Goal: Information Seeking & Learning: Learn about a topic

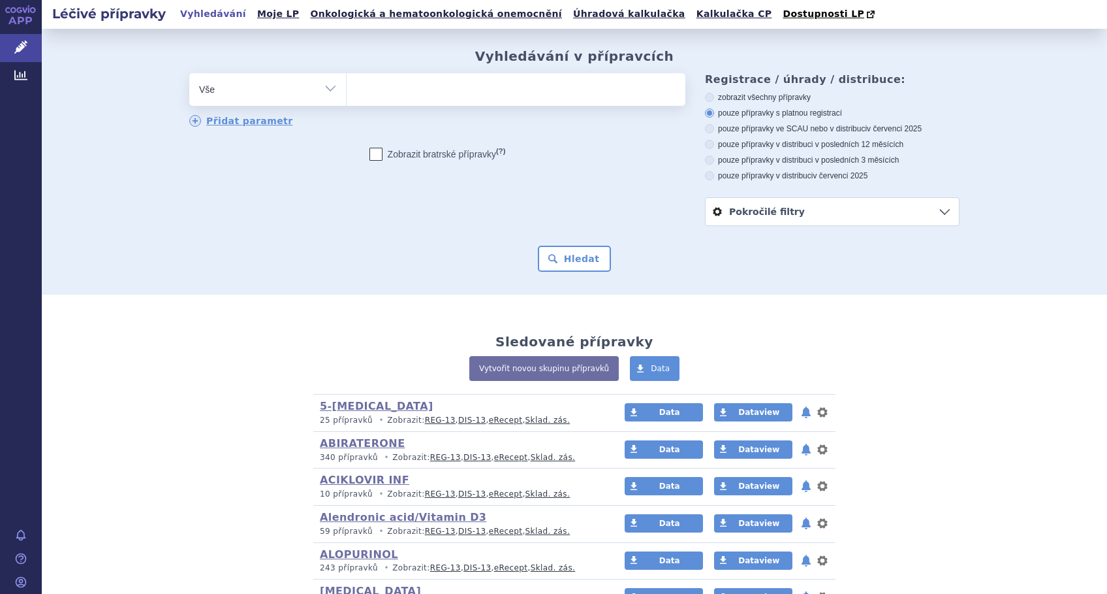
click at [420, 97] on ul at bounding box center [516, 86] width 339 height 27
click at [347, 97] on select at bounding box center [346, 88] width 1 height 33
type input "te"
type input "tem"
type input "temo"
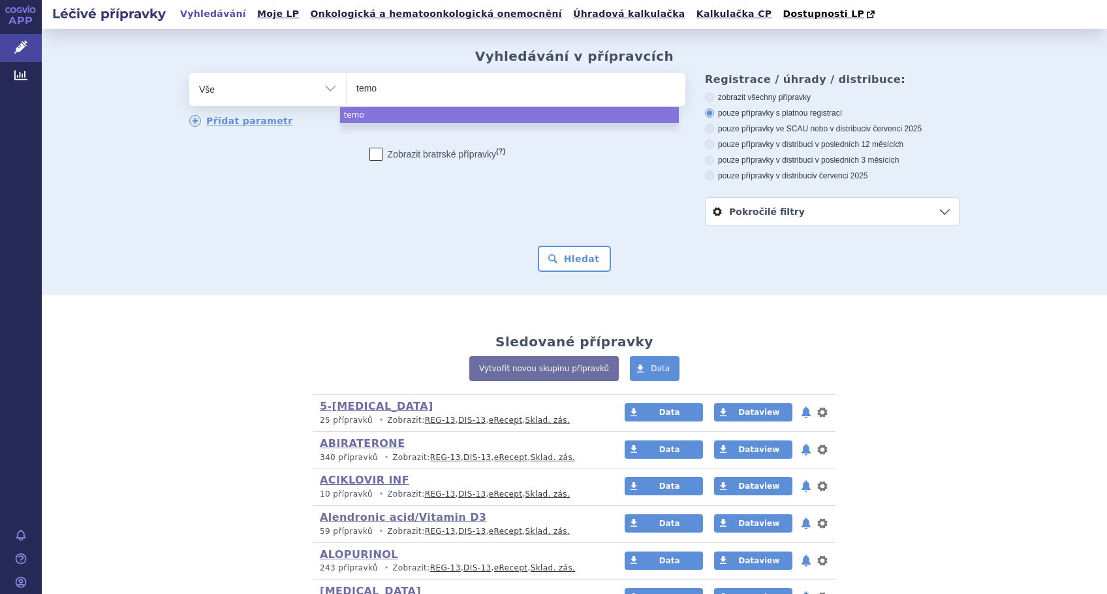
type input "temoz"
type input "temozo"
type input "temozol"
type input "temozolo"
select select "temozolo"
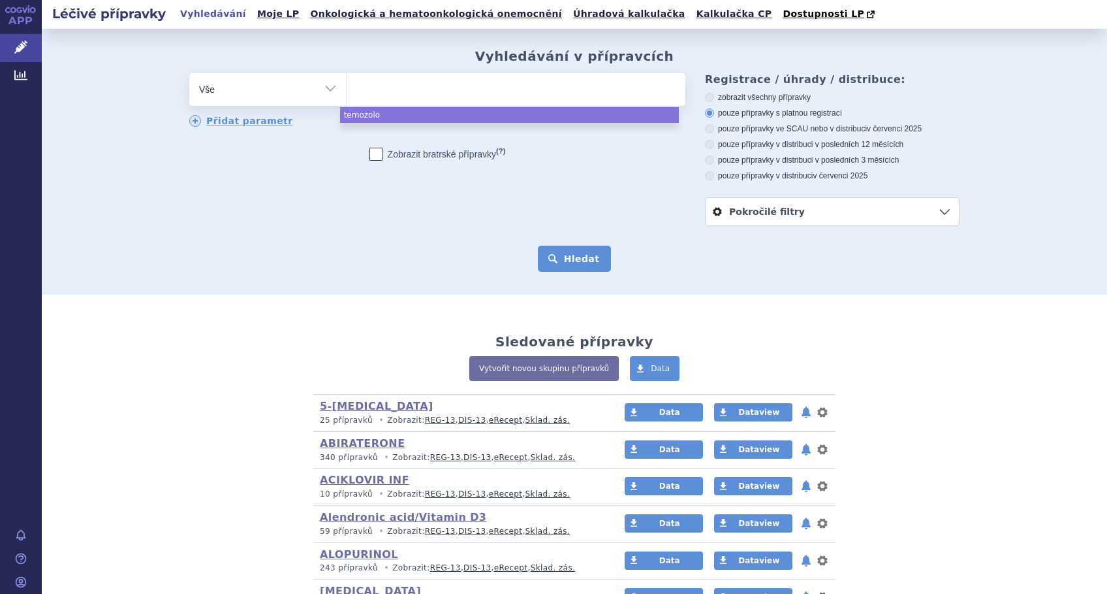
click at [579, 262] on button "Hledat" at bounding box center [575, 259] width 74 height 26
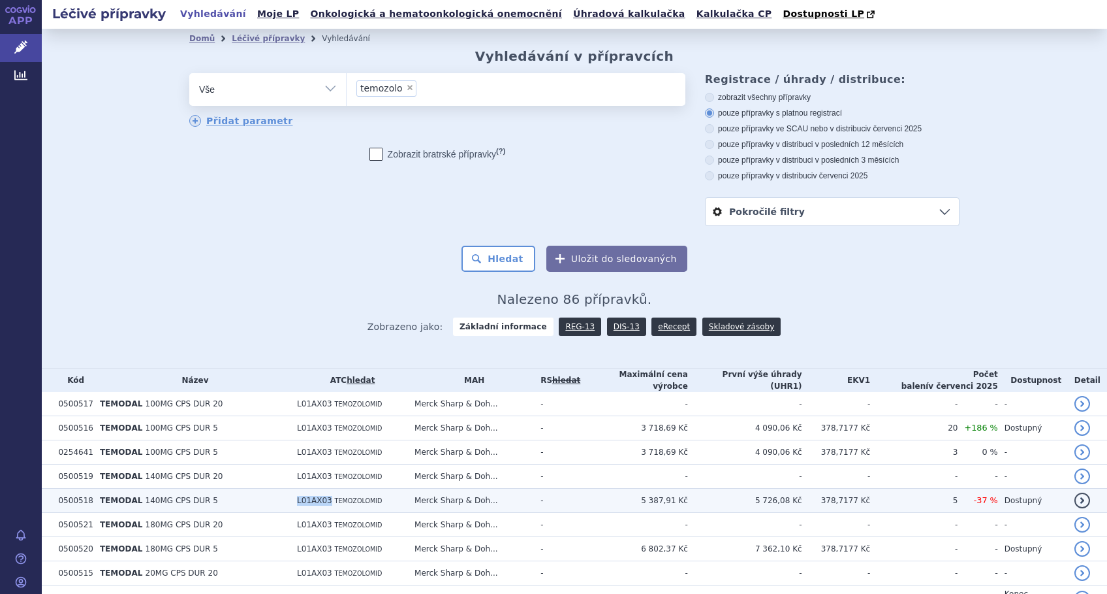
drag, startPoint x: 332, startPoint y: 500, endPoint x: 285, endPoint y: 498, distance: 46.4
click at [285, 498] on tr "0500518 TEMODAL 140MG CPS DUR 5 L01AX03 TEMOZOLOMID Merck Sharp & Doh... - 5 38…" at bounding box center [575, 500] width 1066 height 24
copy tr "L01AX03"
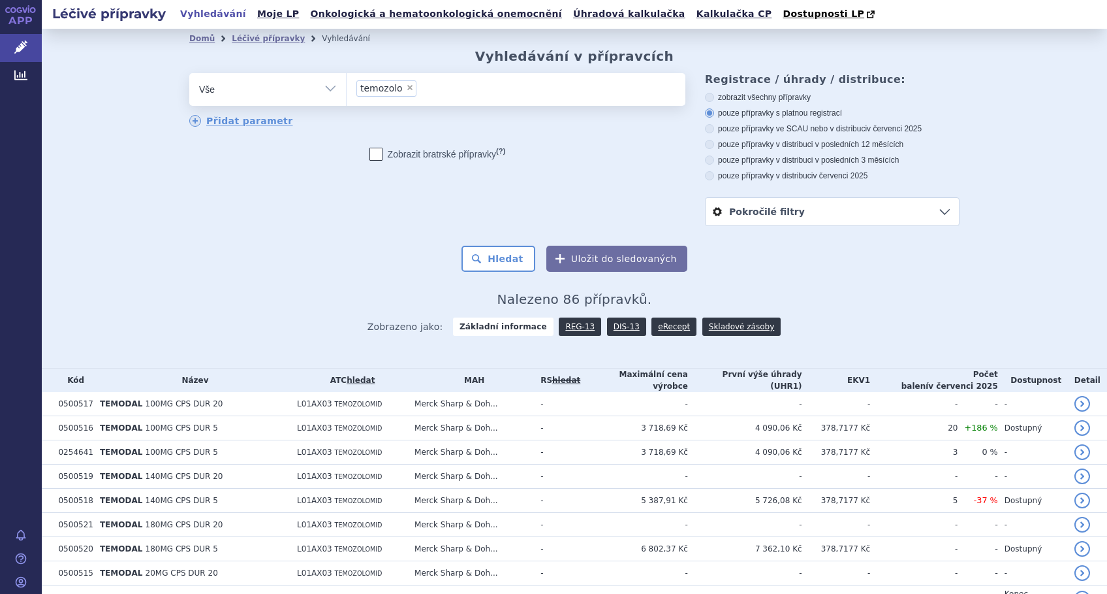
click at [406, 90] on span "×" at bounding box center [410, 88] width 8 height 8
click at [347, 90] on select "temozolo" at bounding box center [346, 88] width 1 height 33
select select
click at [332, 92] on select "Vše Přípravek/SUKL kód MAH VPOIS ATC/Aktivní látka Léková forma Síla" at bounding box center [267, 87] width 157 height 29
select select "filter-atc-group"
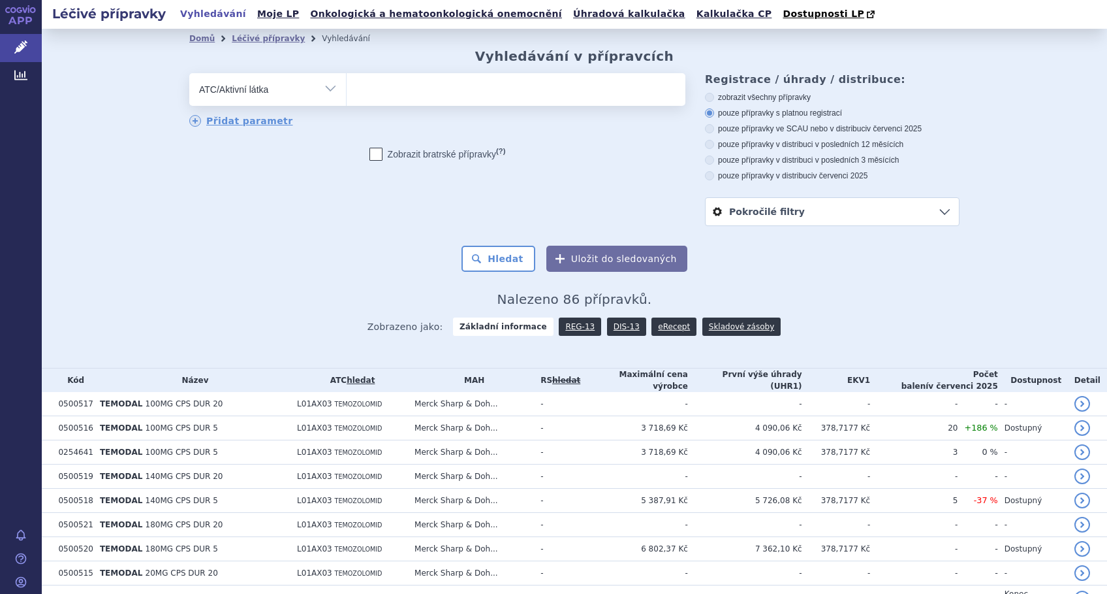
click at [189, 74] on select "Vše Přípravek/SUKL kód MAH VPOIS ATC/Aktivní látka Léková forma Síla" at bounding box center [267, 87] width 157 height 29
click at [396, 89] on ul at bounding box center [516, 86] width 339 height 27
click at [347, 89] on select at bounding box center [346, 88] width 1 height 33
paste input "L01AX03"
type input "L01AX03"
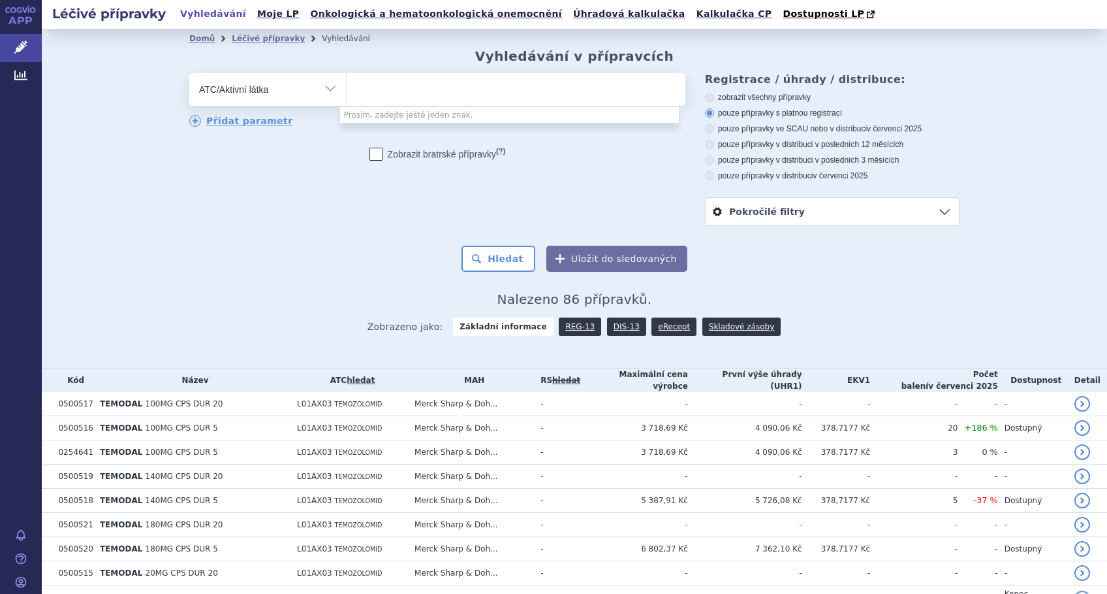
select select "L01AX03"
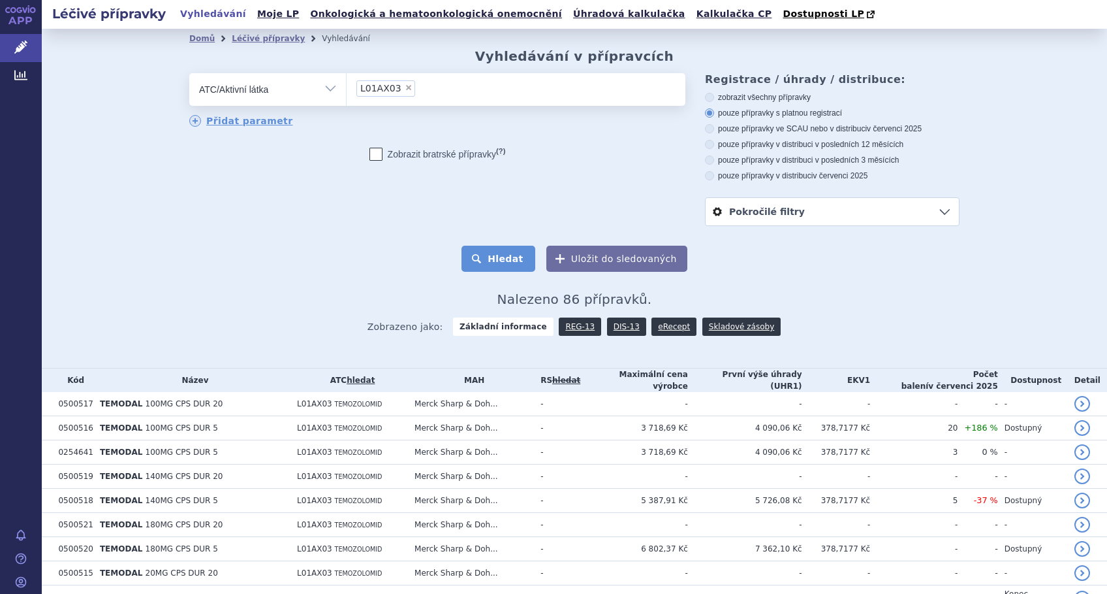
click at [500, 255] on button "Hledat" at bounding box center [499, 259] width 74 height 26
click at [652, 326] on link "eRecept" at bounding box center [674, 326] width 45 height 18
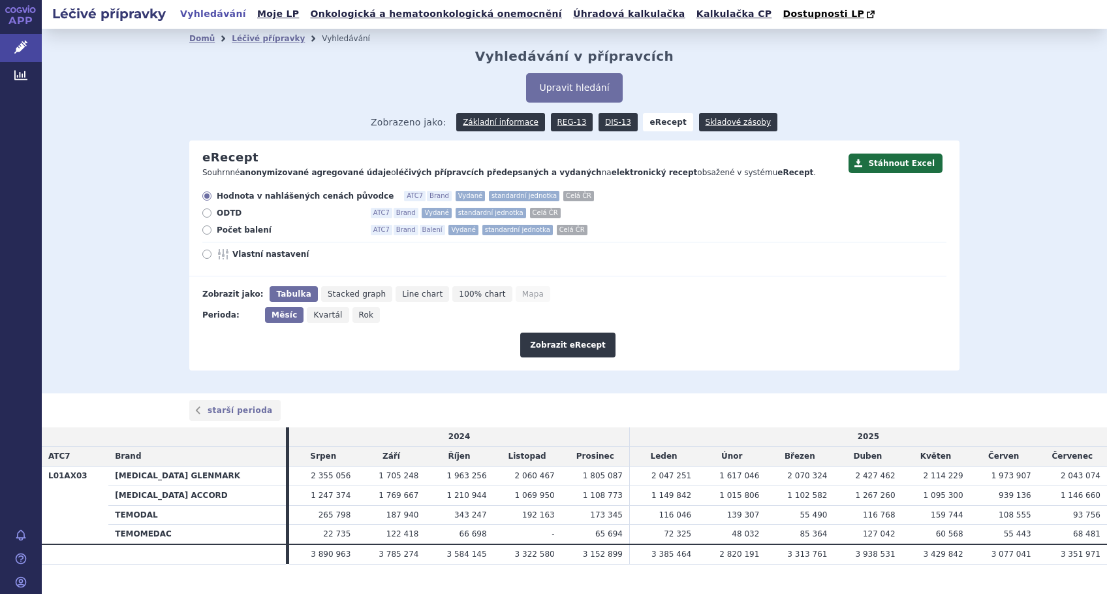
click at [202, 256] on icon at bounding box center [206, 253] width 9 height 9
click at [204, 256] on input "Vlastní nastavení" at bounding box center [208, 255] width 8 height 8
radio input "true"
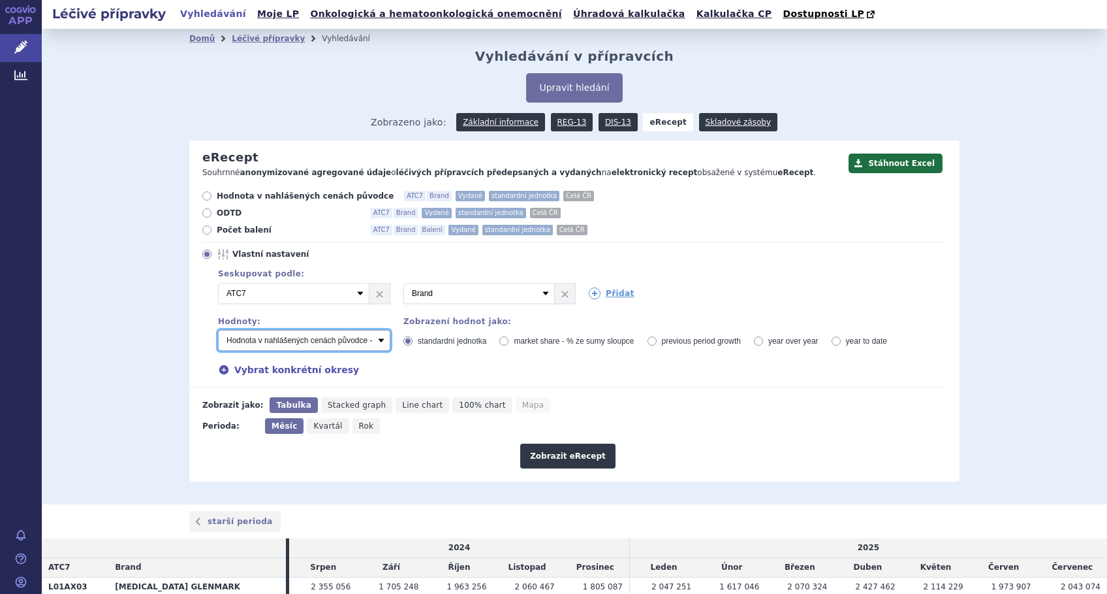
click at [374, 343] on select "Počet balení - vydané Hodnota v nahlášených cenách původce - vydané Hodnota v m…" at bounding box center [304, 340] width 172 height 21
select select "predepsanePackages"
click at [218, 330] on select "Počet balení - vydané Hodnota v nahlášených cenách původce - vydané Hodnota v m…" at bounding box center [304, 340] width 172 height 21
click at [402, 405] on span "Line chart" at bounding box center [422, 404] width 40 height 9
click at [396, 405] on input "Line chart" at bounding box center [400, 401] width 8 height 8
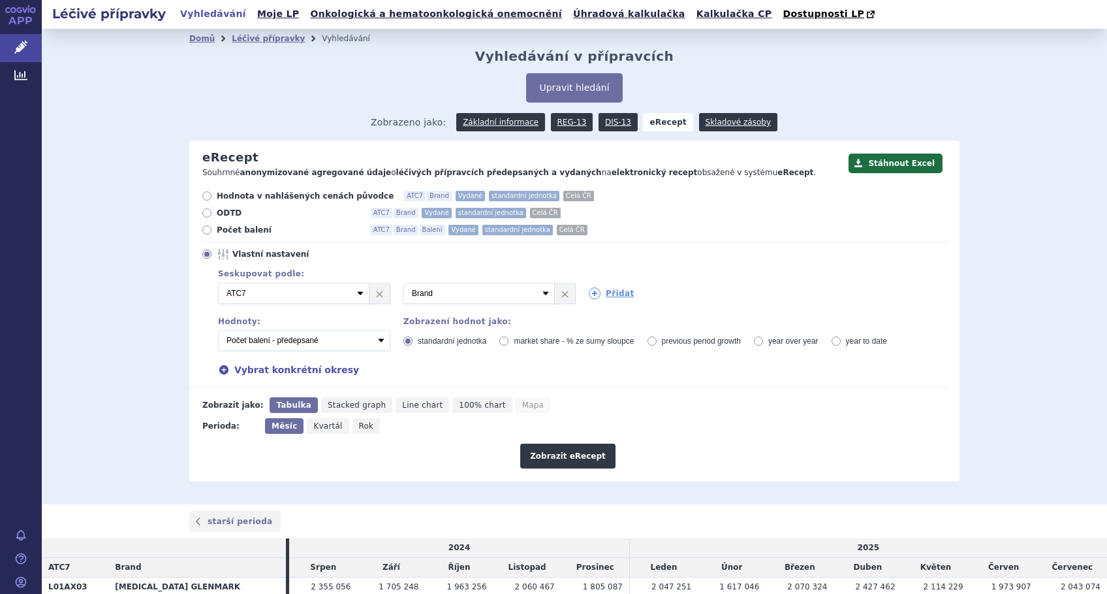
radio input "true"
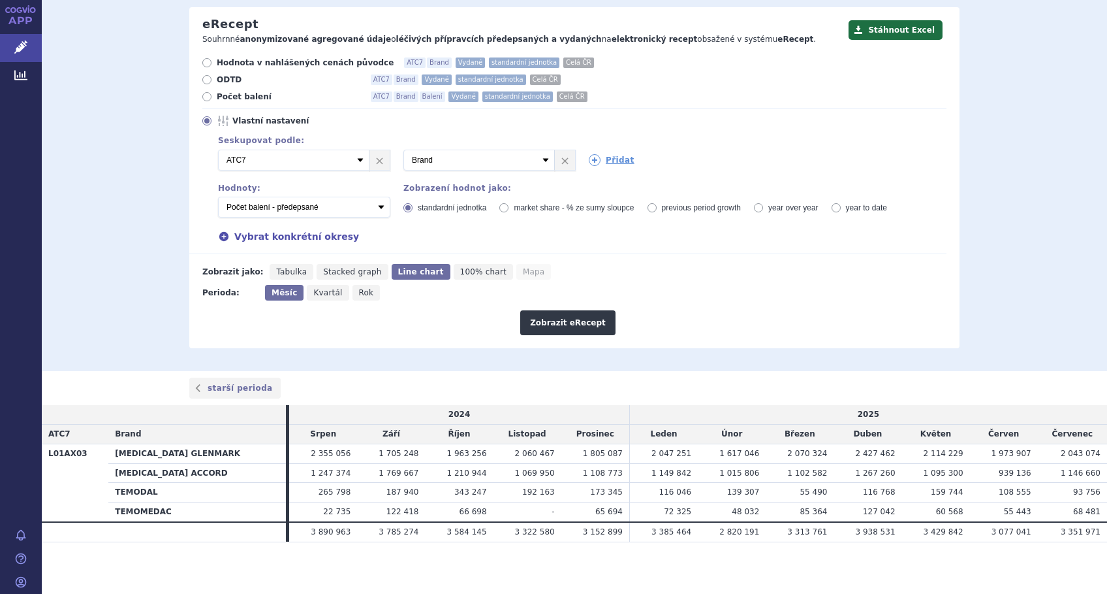
scroll to position [134, 0]
click at [550, 319] on button "Zobrazit eRecept" at bounding box center [567, 322] width 95 height 25
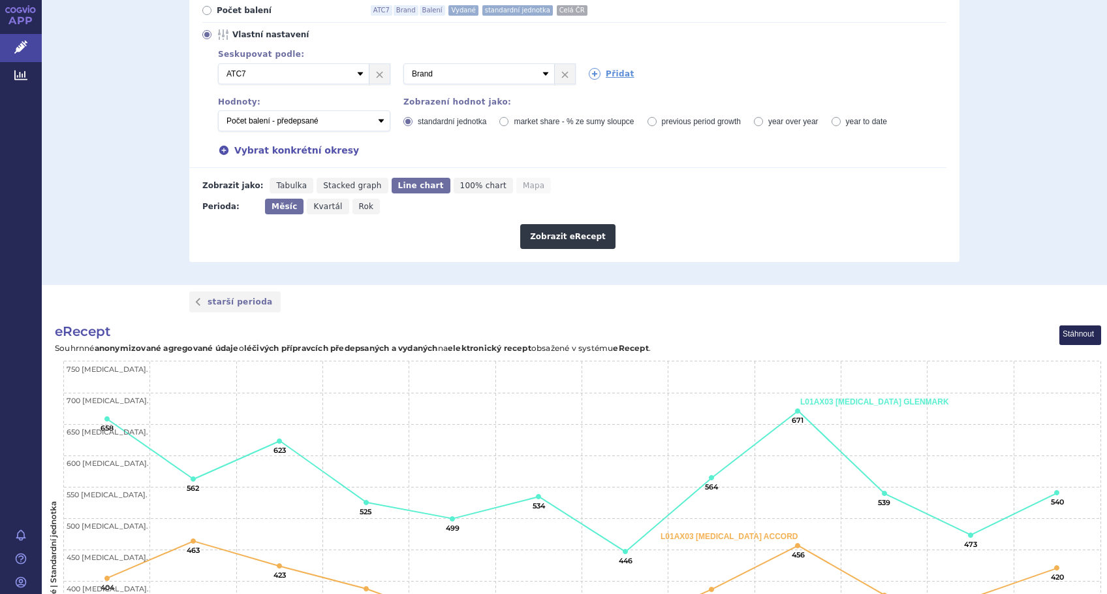
scroll to position [261, 0]
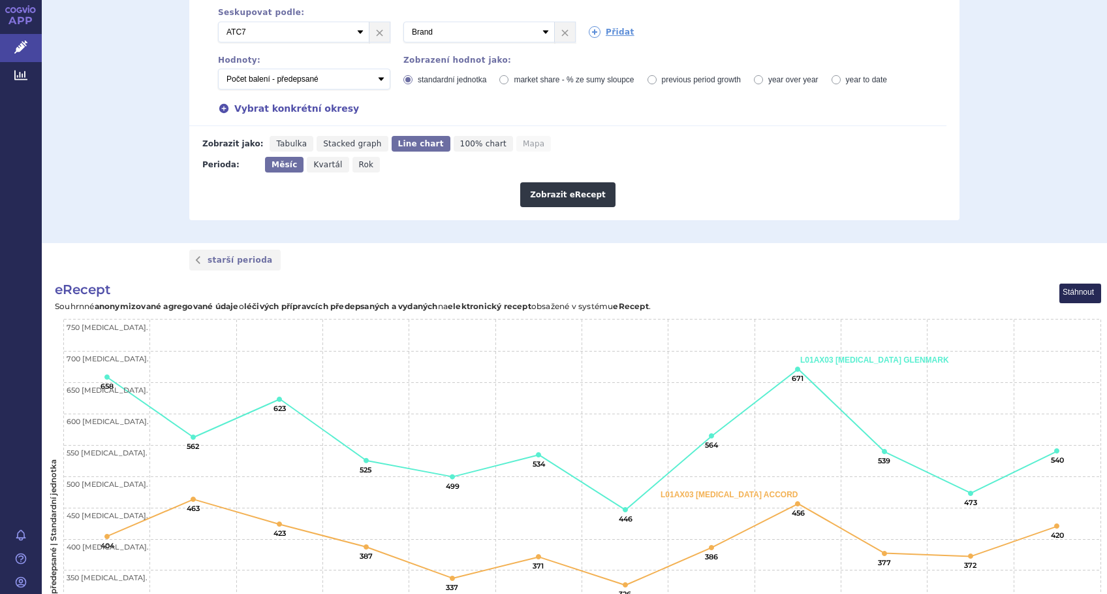
click at [460, 147] on span "100% chart" at bounding box center [483, 143] width 46 height 9
click at [454, 144] on input "100% chart" at bounding box center [458, 140] width 8 height 8
radio input "true"
click at [579, 193] on button "Zobrazit eRecept" at bounding box center [567, 194] width 95 height 25
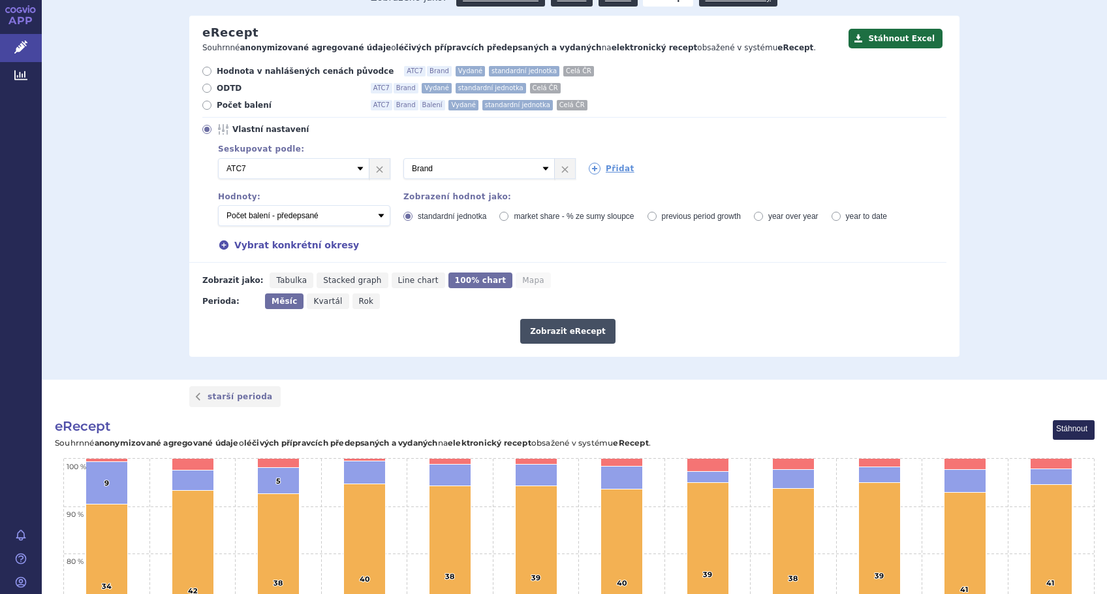
scroll to position [87, 0]
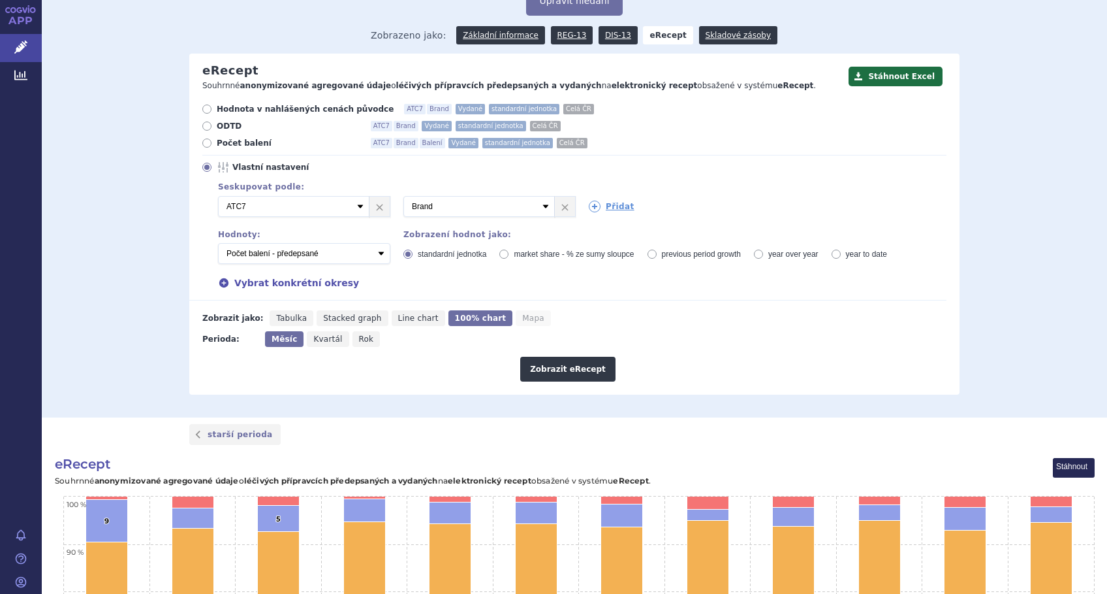
click at [398, 321] on span "Line chart" at bounding box center [418, 317] width 40 height 9
click at [392, 319] on input "Line chart" at bounding box center [396, 314] width 8 height 8
radio input "true"
click at [569, 371] on button "Zobrazit eRecept" at bounding box center [567, 369] width 95 height 25
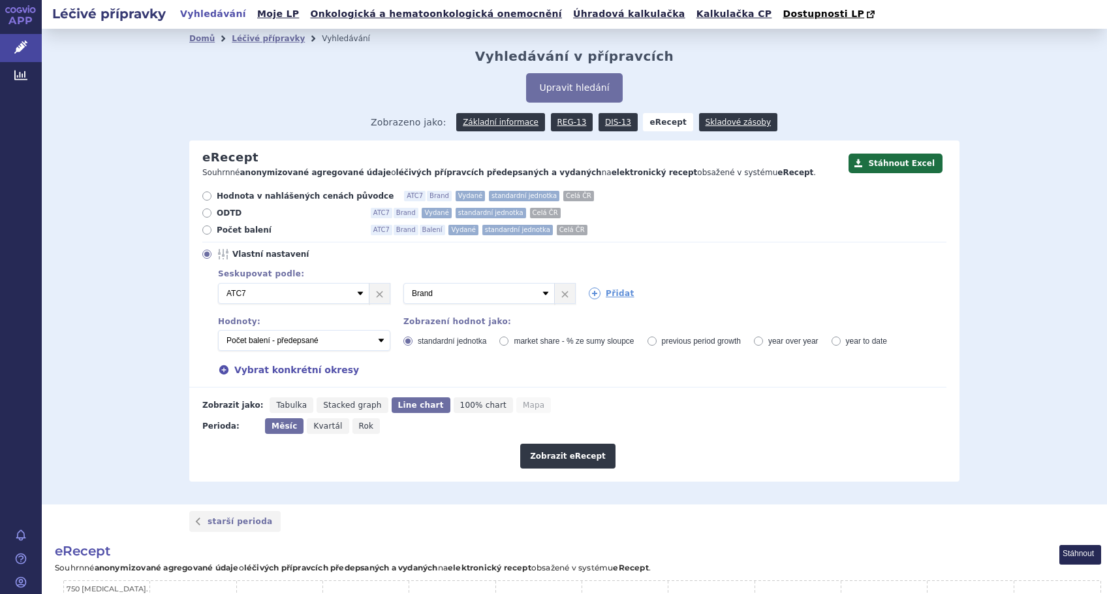
click at [553, 344] on span "market share - % ze sumy sloupce" at bounding box center [574, 340] width 120 height 9
click at [509, 344] on input "market share - % ze sumy sloupce" at bounding box center [505, 342] width 8 height 8
radio input "true"
click at [444, 338] on span "standardní jednotka" at bounding box center [452, 340] width 69 height 9
click at [413, 338] on input "standardní jednotka" at bounding box center [409, 342] width 8 height 8
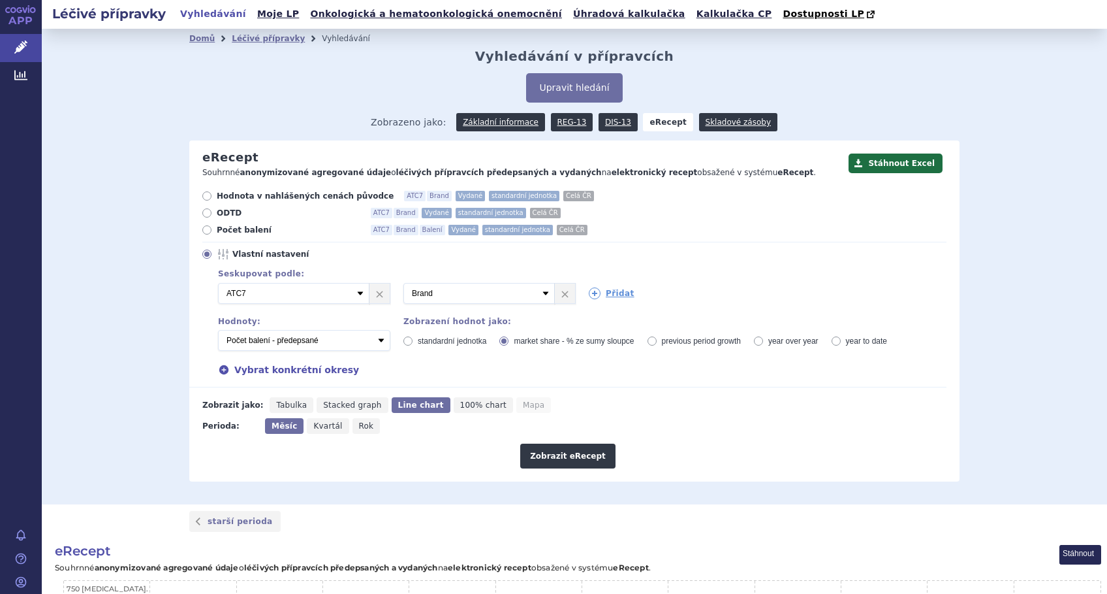
radio input "true"
click at [541, 458] on button "Zobrazit eRecept" at bounding box center [567, 455] width 95 height 25
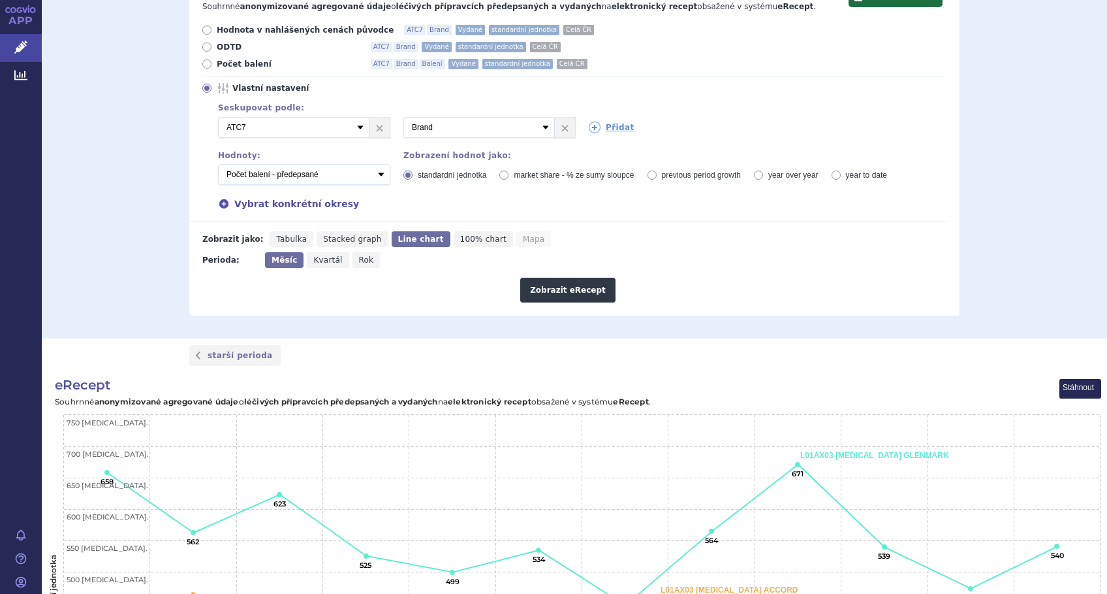
scroll to position [261, 0]
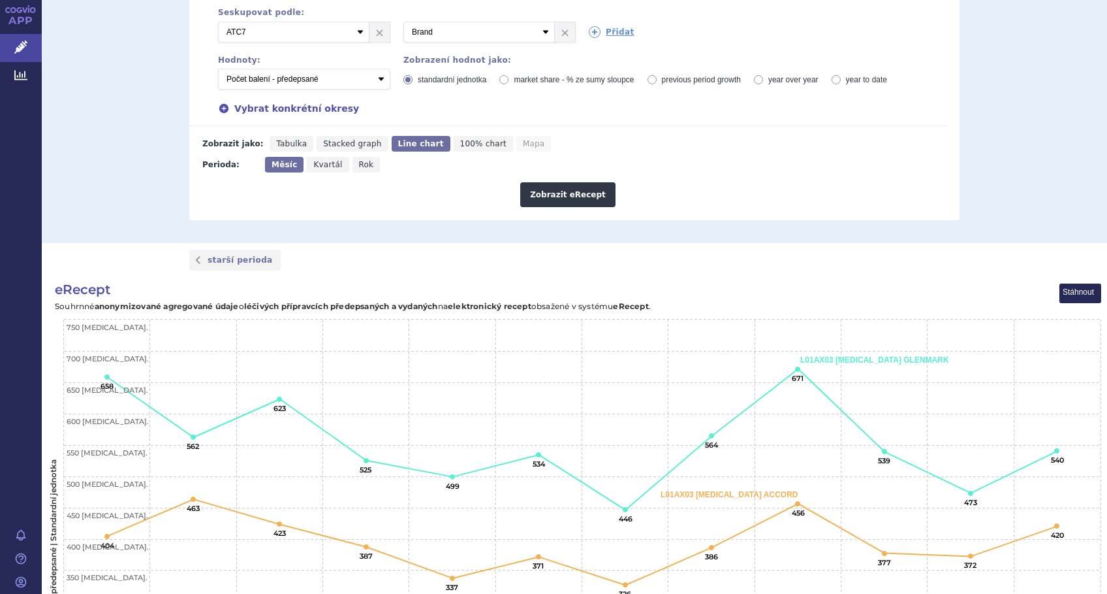
click at [500, 82] on icon at bounding box center [504, 79] width 9 height 9
click at [501, 82] on input "market share - % ze sumy sloupce" at bounding box center [505, 81] width 8 height 8
radio input "true"
click at [543, 196] on button "Zobrazit eRecept" at bounding box center [567, 194] width 95 height 25
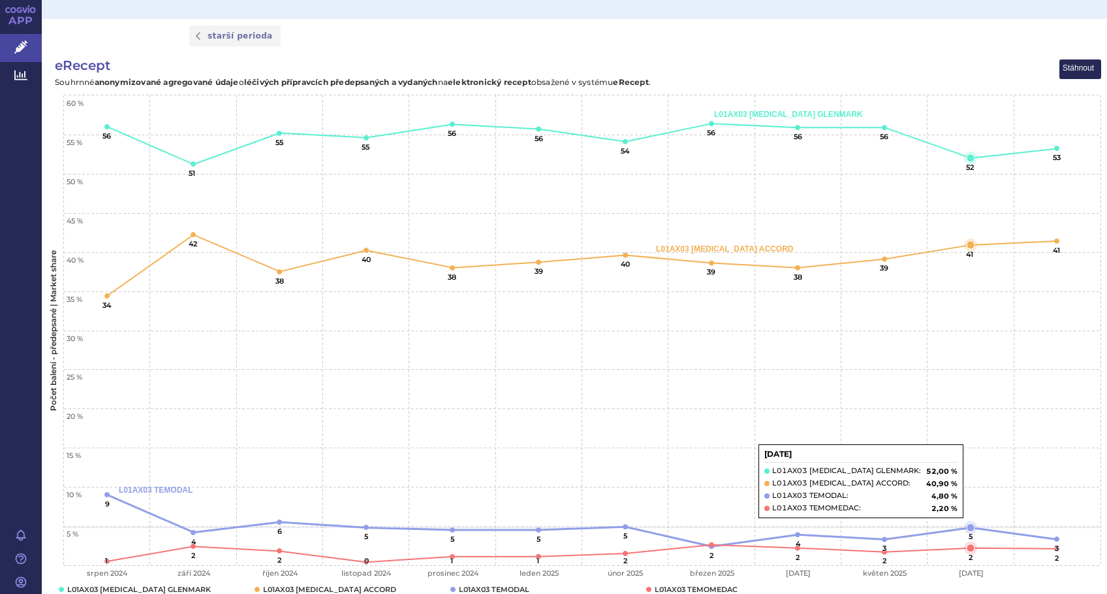
scroll to position [385, 0]
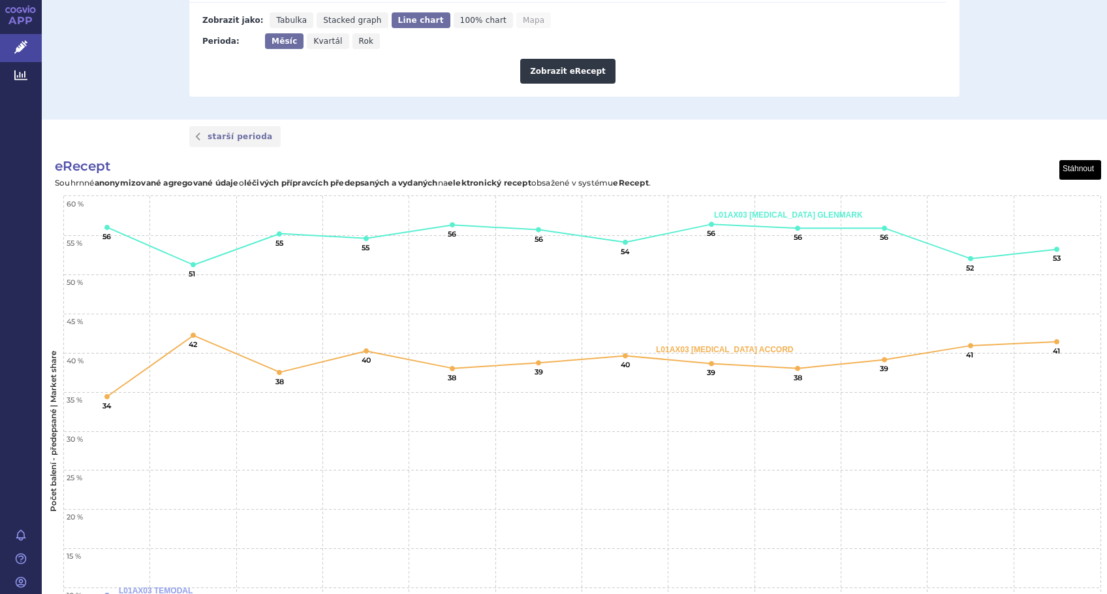
click at [1066, 164] on button "View chart menu, eRecept" at bounding box center [1080, 170] width 41 height 19
click at [1066, 212] on li "Stáhnout jako JPG" at bounding box center [1060, 215] width 82 height 14
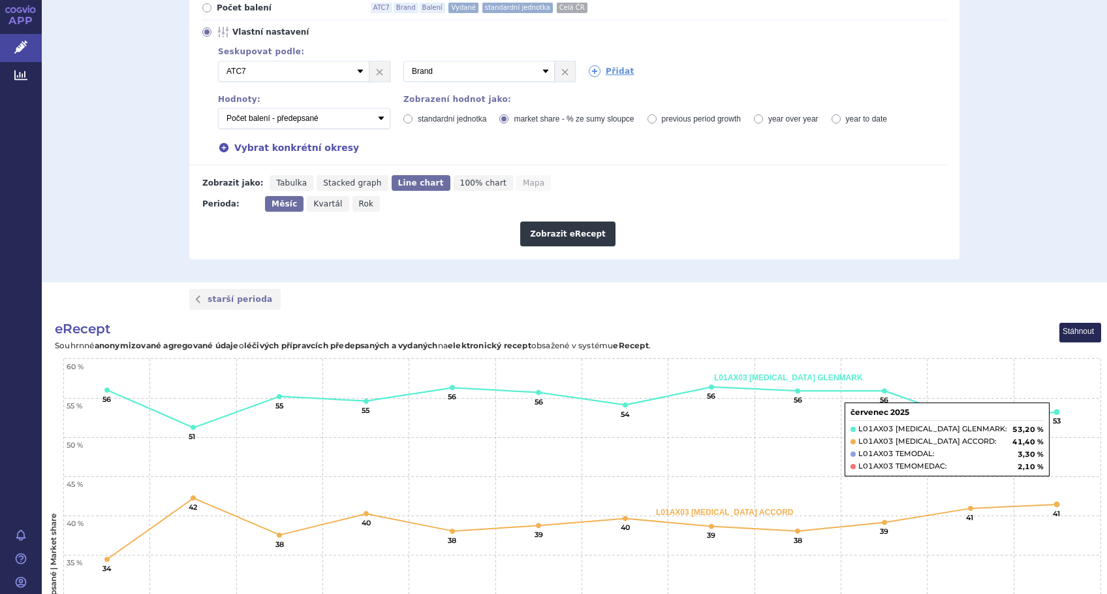
scroll to position [210, 0]
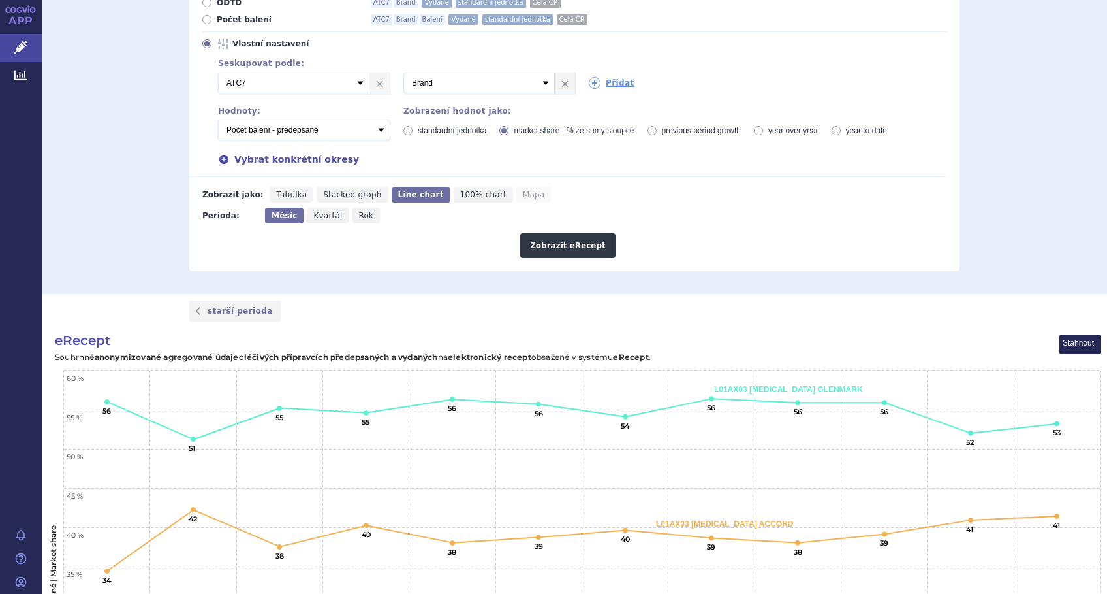
click at [460, 135] on span "standardní jednotka" at bounding box center [452, 130] width 69 height 9
click at [413, 135] on input "standardní jednotka" at bounding box center [409, 132] width 8 height 8
radio input "true"
click at [552, 247] on button "Zobrazit eRecept" at bounding box center [567, 245] width 95 height 25
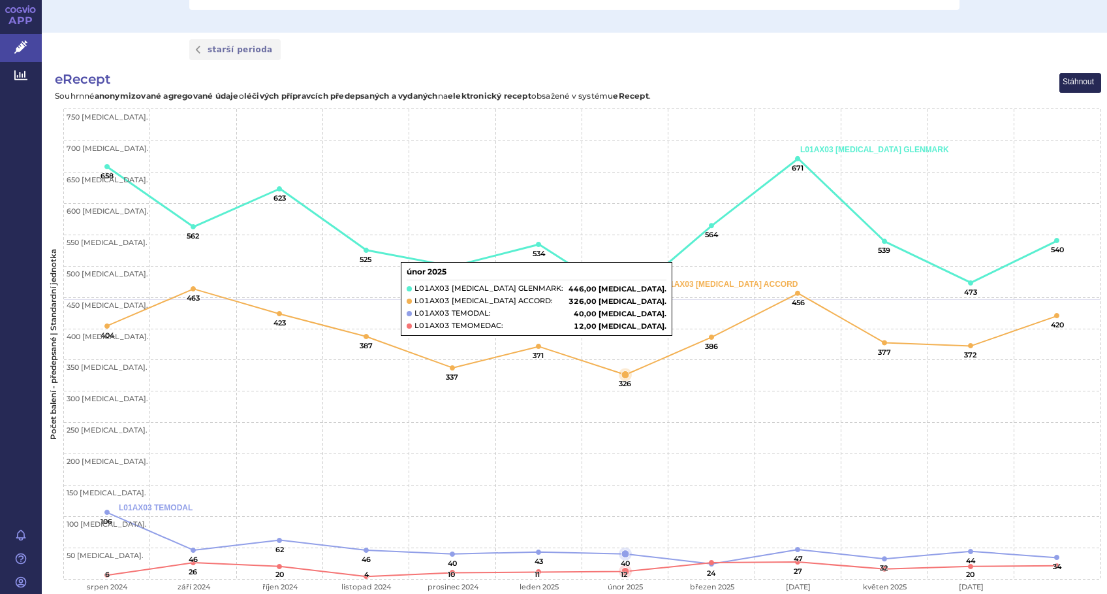
scroll to position [385, 0]
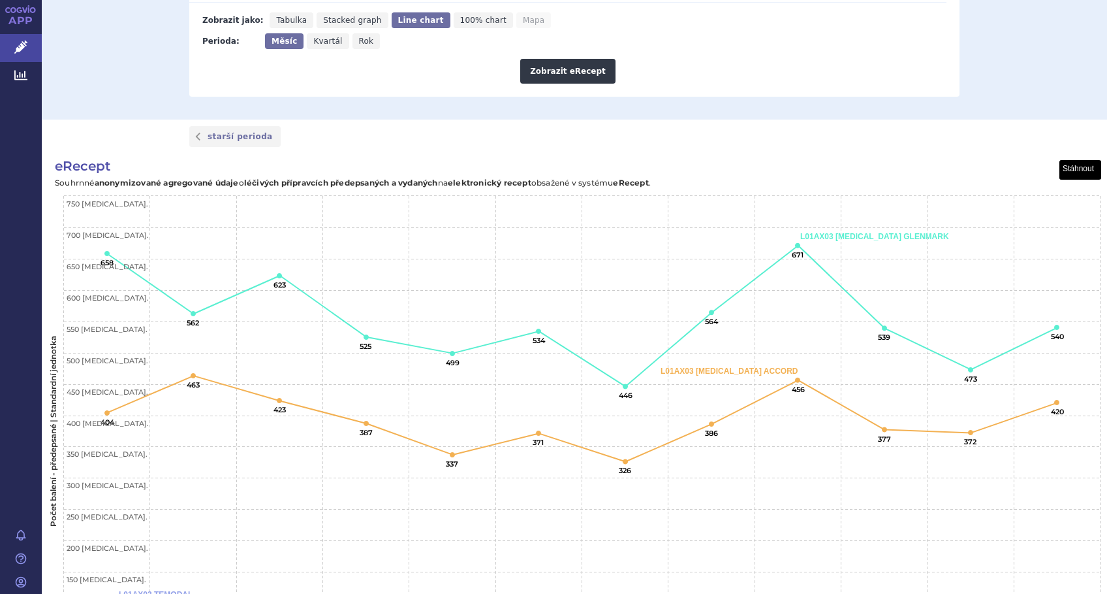
click at [1080, 169] on button "View chart menu, eRecept" at bounding box center [1080, 170] width 41 height 19
click at [1074, 217] on li "Stáhnout jako JPG" at bounding box center [1060, 215] width 82 height 14
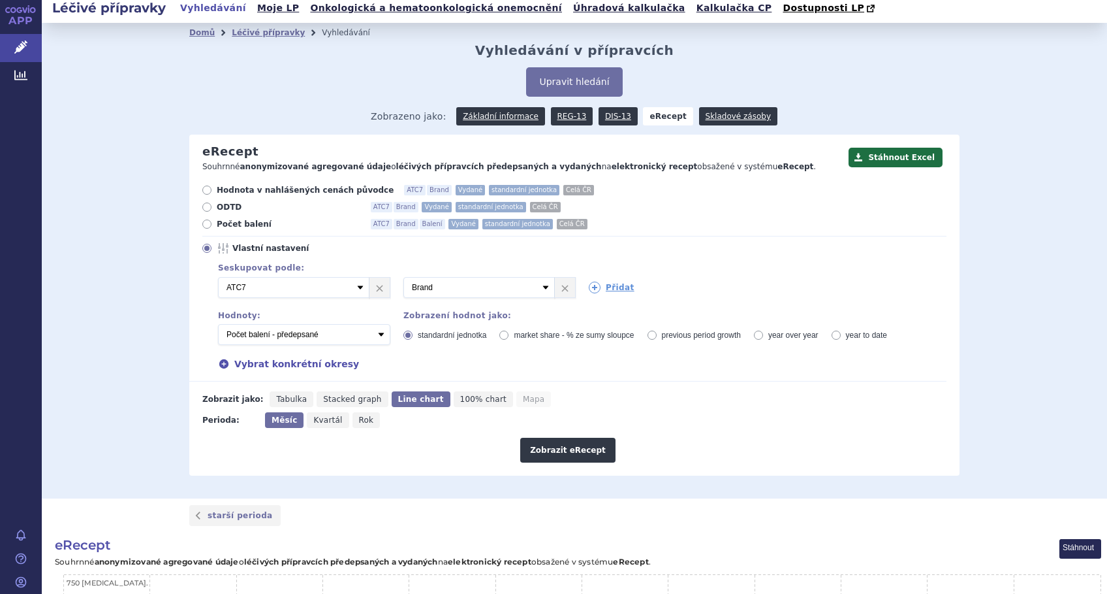
scroll to position [0, 0]
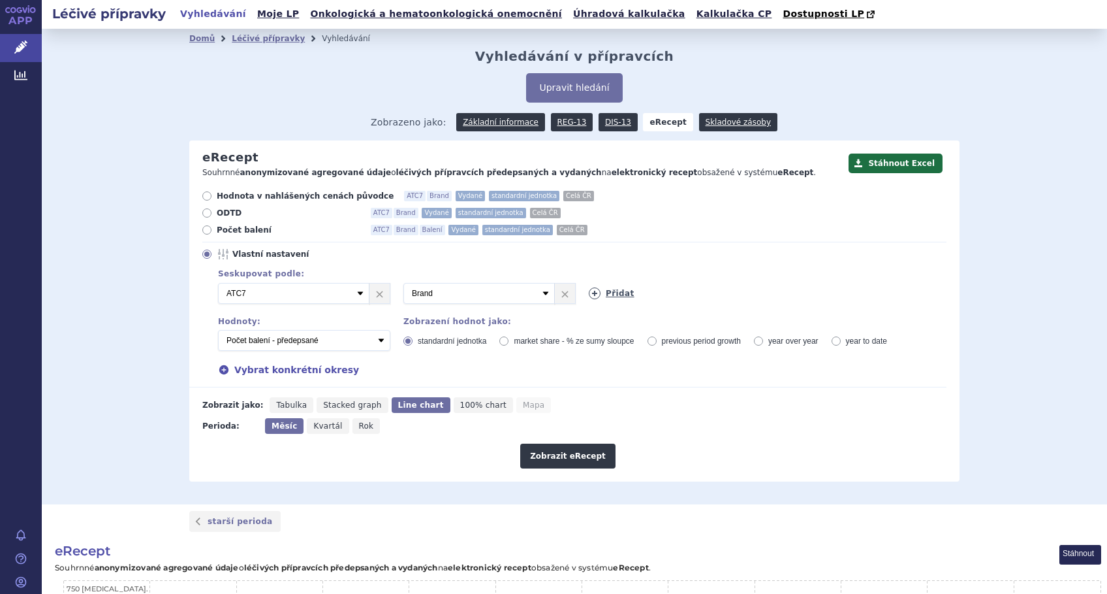
click at [589, 294] on icon at bounding box center [595, 293] width 12 height 12
click at [723, 293] on select "Vyberte groupování ATC3 ATC5 ATC7 Brand Balení Síla Forma SÚKL kód MAH VPOIS Re…" at bounding box center [664, 293] width 151 height 21
select select "districtName"
click at [589, 283] on select "Vyberte groupování ATC3 ATC5 ATC7 Brand Balení Síla Forma SÚKL kód MAH VPOIS Re…" at bounding box center [664, 293] width 151 height 21
click at [538, 293] on select "Vyberte groupování ATC3 ATC5 ATC7 Brand Balení Síla Forma SÚKL kód MAH VPOIS Re…" at bounding box center [479, 293] width 151 height 21
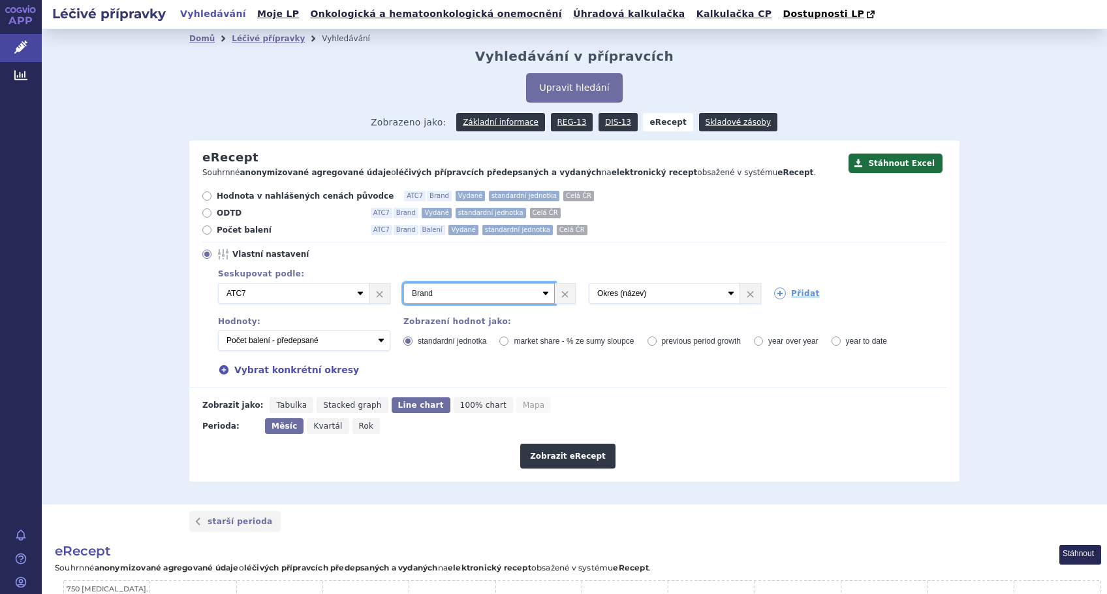
select select "districtName"
click at [404, 283] on select "Vyberte groupování ATC3 ATC5 ATC7 Brand Balení Síla Forma SÚKL kód MAH VPOIS Re…" at bounding box center [479, 293] width 151 height 21
click at [724, 292] on select "Vyberte groupování ATC3 ATC5 ATC7 Brand Balení Síla Forma SÚKL kód MAH VPOIS Re…" at bounding box center [664, 293] width 151 height 21
select select "brand"
click at [589, 283] on select "Vyberte groupování ATC3 ATC5 ATC7 Brand Balení Síla Forma SÚKL kód MAH VPOIS Re…" at bounding box center [664, 293] width 151 height 21
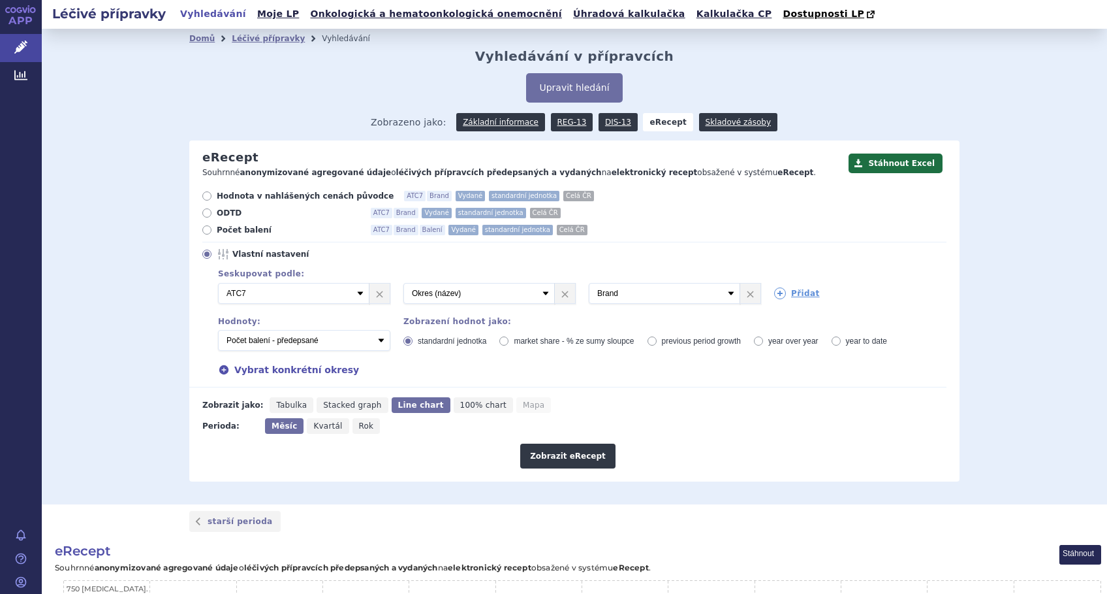
click at [283, 405] on span "Tabulka" at bounding box center [291, 404] width 31 height 9
click at [278, 405] on input "Tabulka" at bounding box center [274, 401] width 8 height 8
radio input "true"
click at [558, 454] on button "Zobrazit eRecept" at bounding box center [567, 455] width 95 height 25
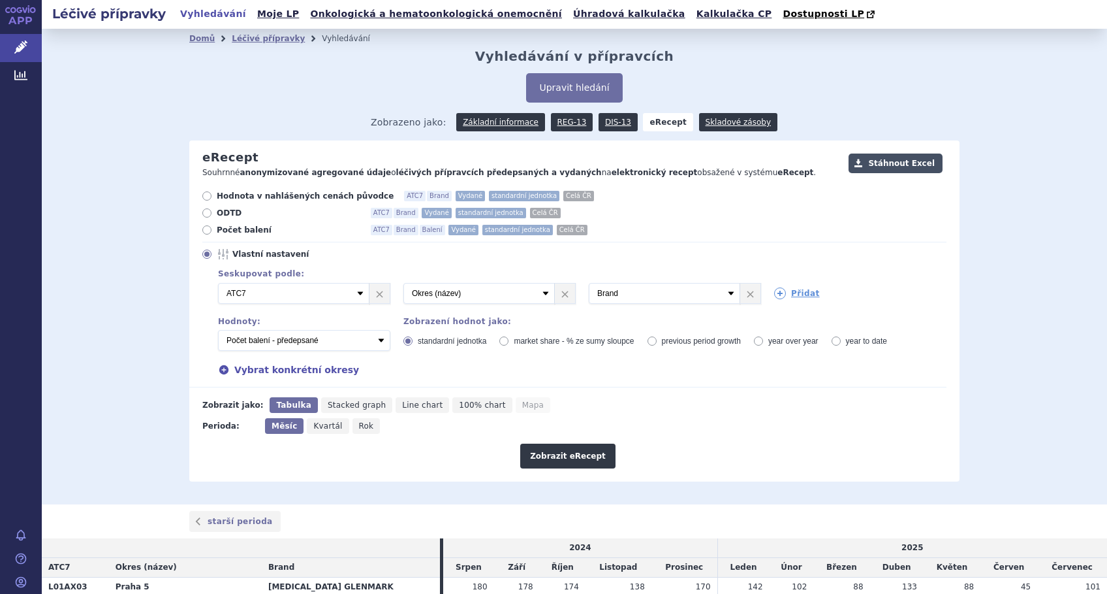
click at [893, 161] on button "Stáhnout Excel" at bounding box center [896, 163] width 94 height 20
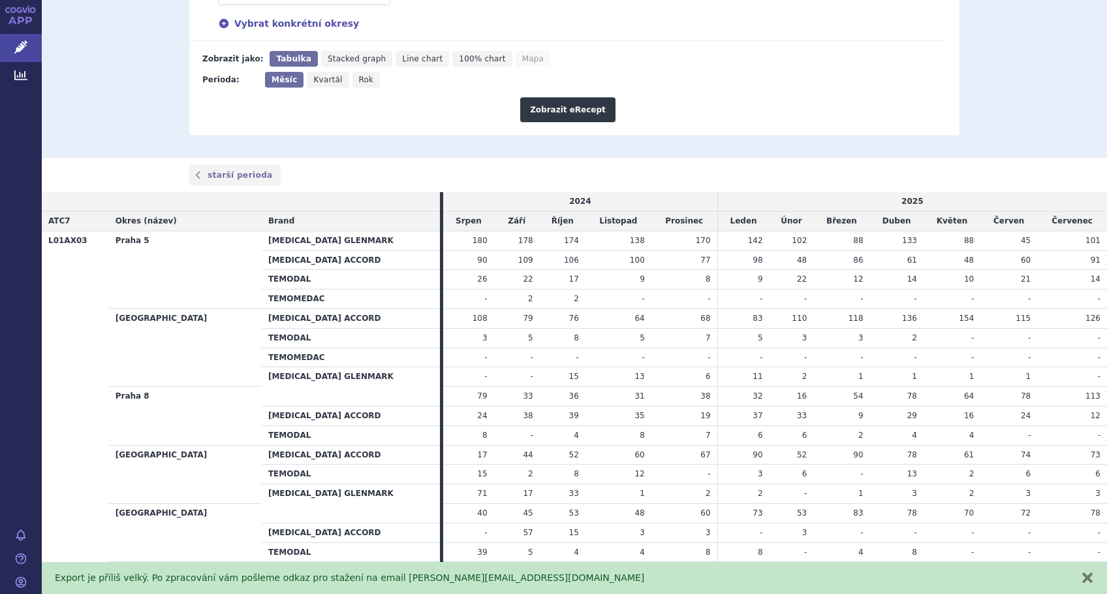
scroll to position [348, 0]
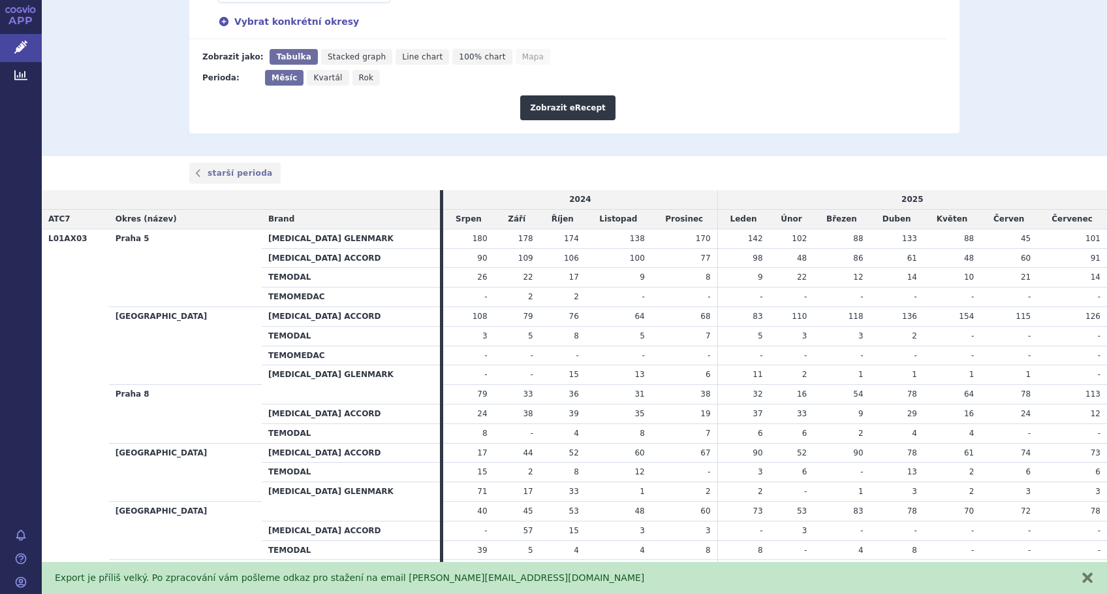
click at [373, 170] on div "starší perioda" at bounding box center [574, 173] width 823 height 21
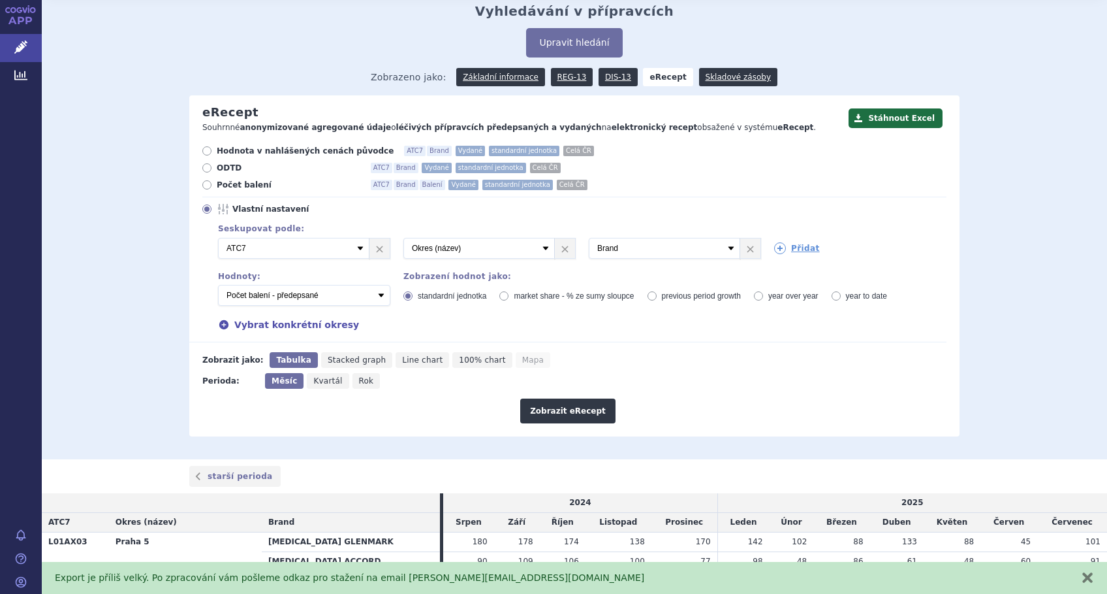
scroll to position [0, 0]
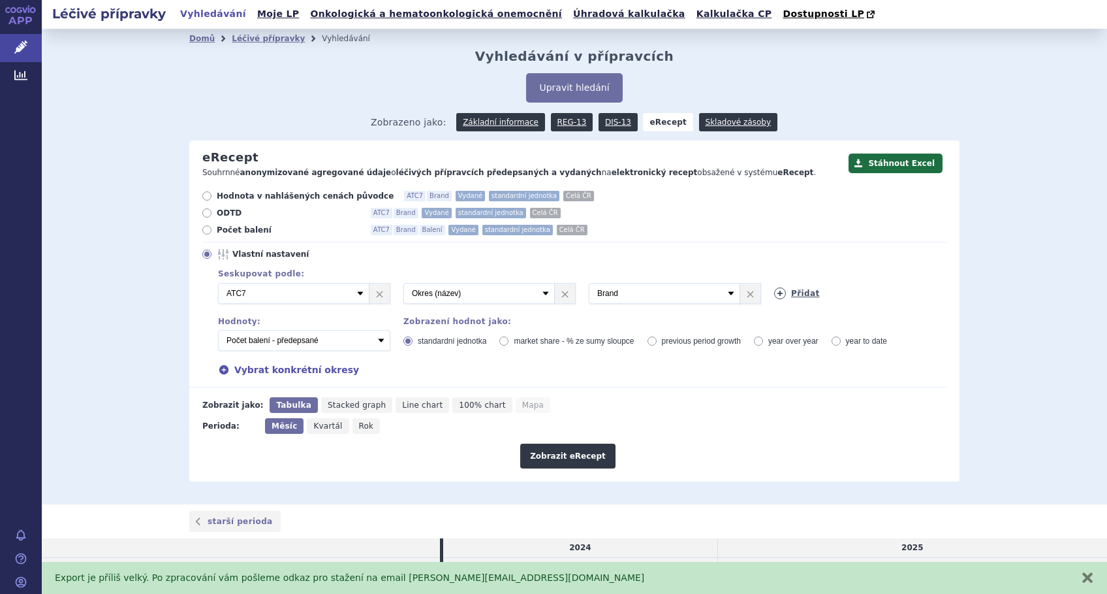
click at [784, 293] on link "Přidat" at bounding box center [797, 293] width 46 height 12
click at [784, 293] on select "Vyberte groupování ATC3 ATC5 ATC7 Brand Balení Síla Forma SÚKL kód MAH VPOIS Re…" at bounding box center [849, 293] width 151 height 21
select select "package"
click at [774, 283] on select "Vyberte groupování ATC3 ATC5 ATC7 Brand Balení Síla Forma SÚKL kód MAH VPOIS Re…" at bounding box center [849, 293] width 151 height 21
click at [556, 458] on button "Zobrazit eRecept" at bounding box center [567, 455] width 95 height 25
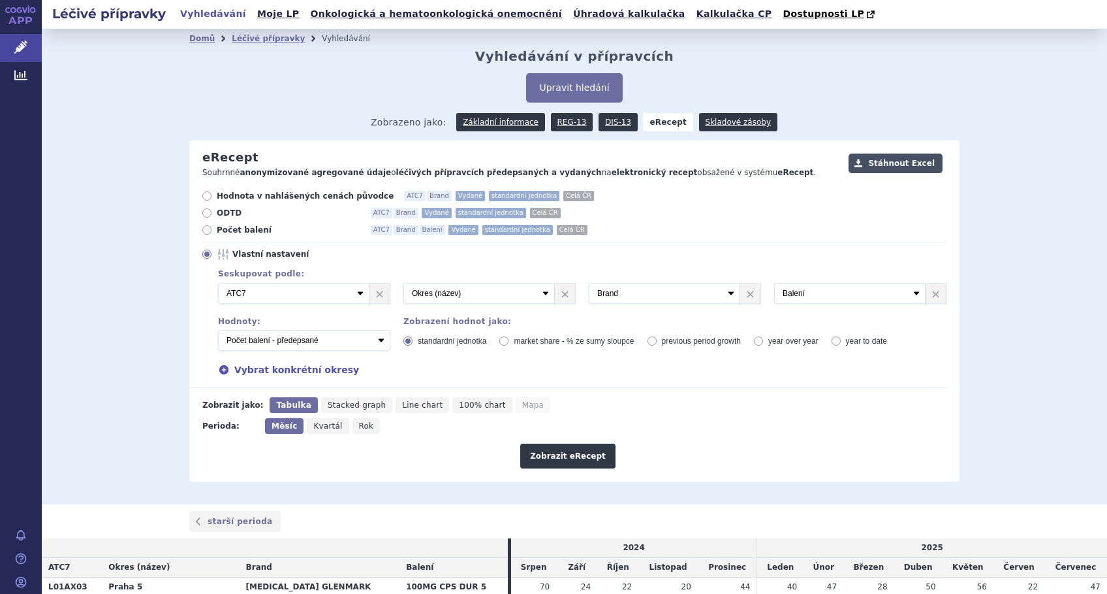
click at [894, 163] on button "Stáhnout Excel" at bounding box center [896, 163] width 94 height 20
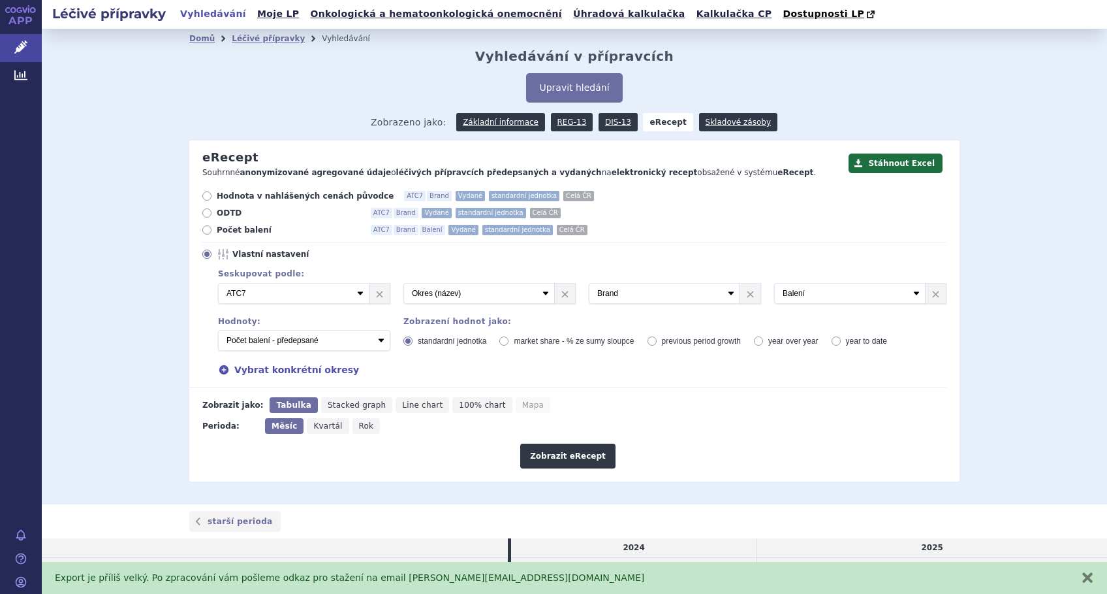
click at [376, 473] on div "Stáhnout Excel eRecept Souhrnné anonymizované agregované údaje o léčivých přípr…" at bounding box center [574, 310] width 771 height 341
click at [929, 296] on link "×" at bounding box center [936, 293] width 20 height 20
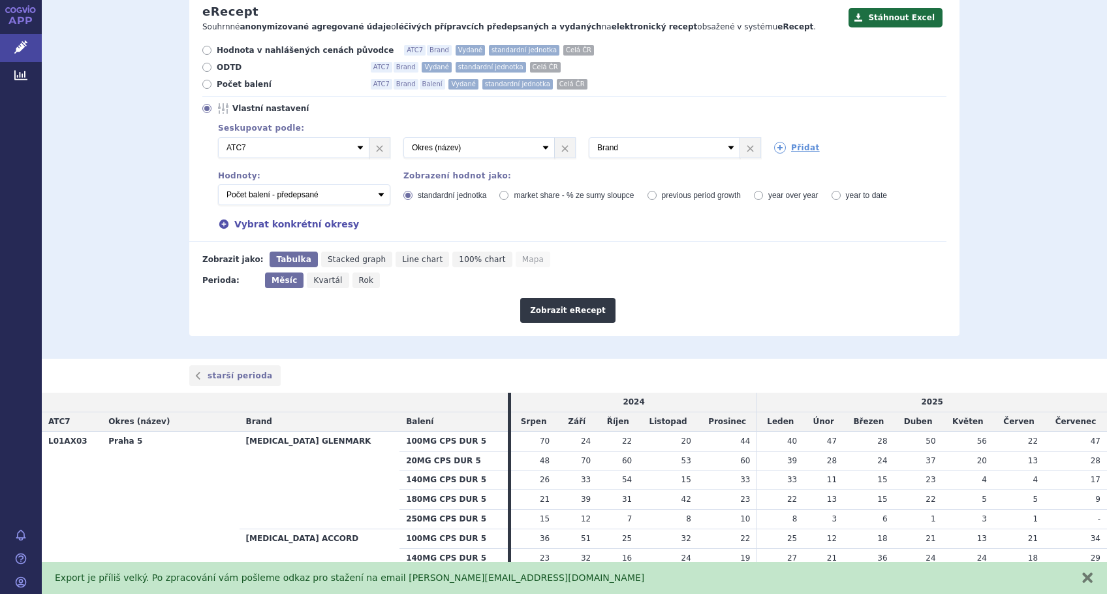
scroll to position [174, 0]
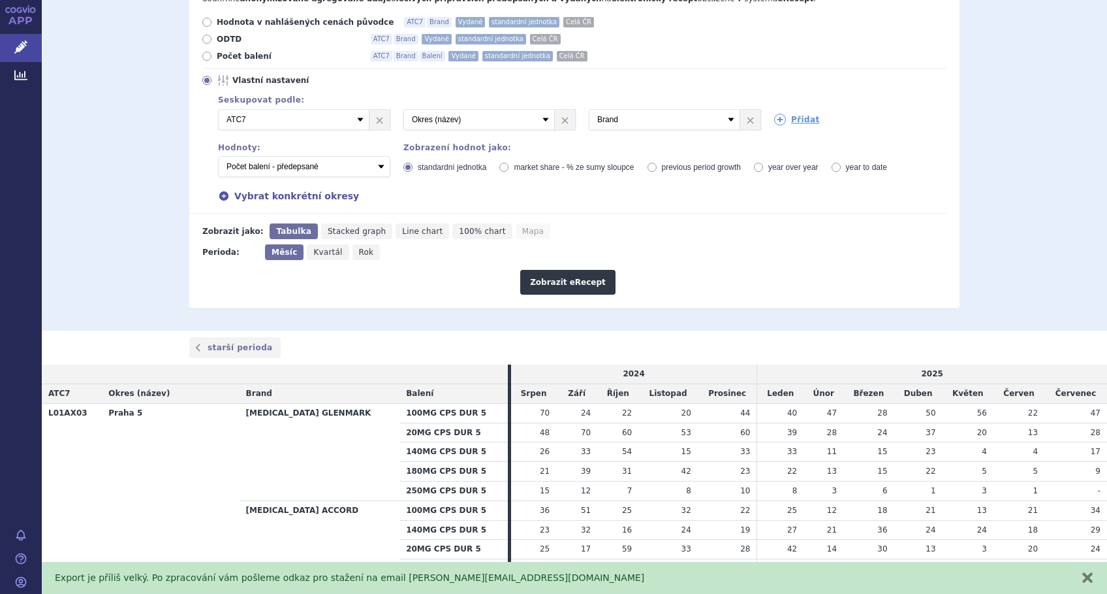
click at [459, 227] on span "100% chart" at bounding box center [482, 231] width 46 height 9
click at [453, 225] on input "100% chart" at bounding box center [457, 227] width 8 height 8
radio input "true"
click at [554, 281] on button "Zobrazit eRecept" at bounding box center [567, 282] width 95 height 25
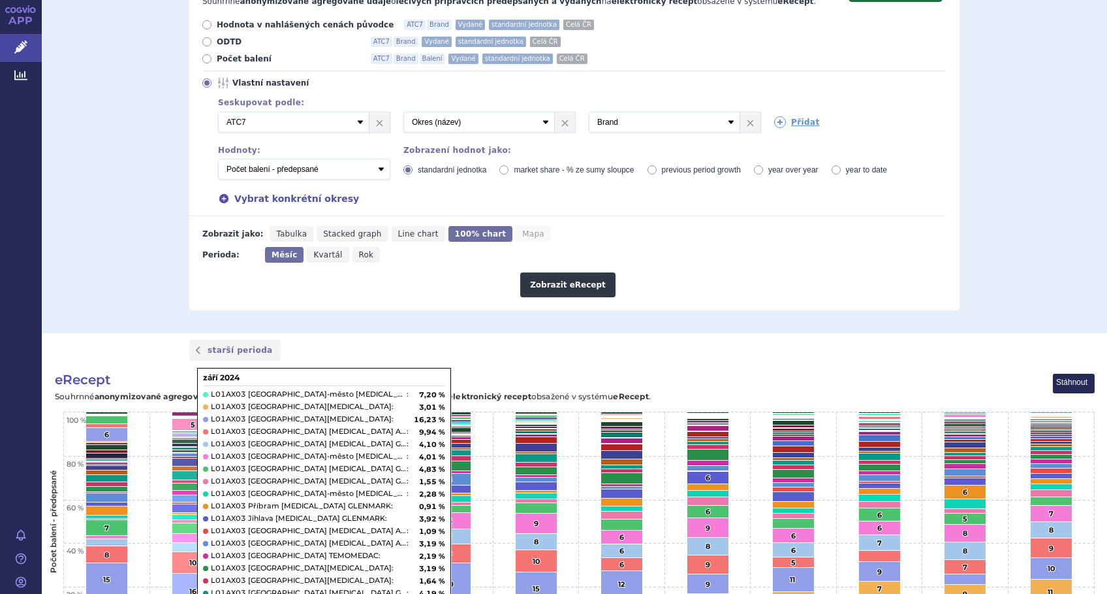
scroll to position [87, 0]
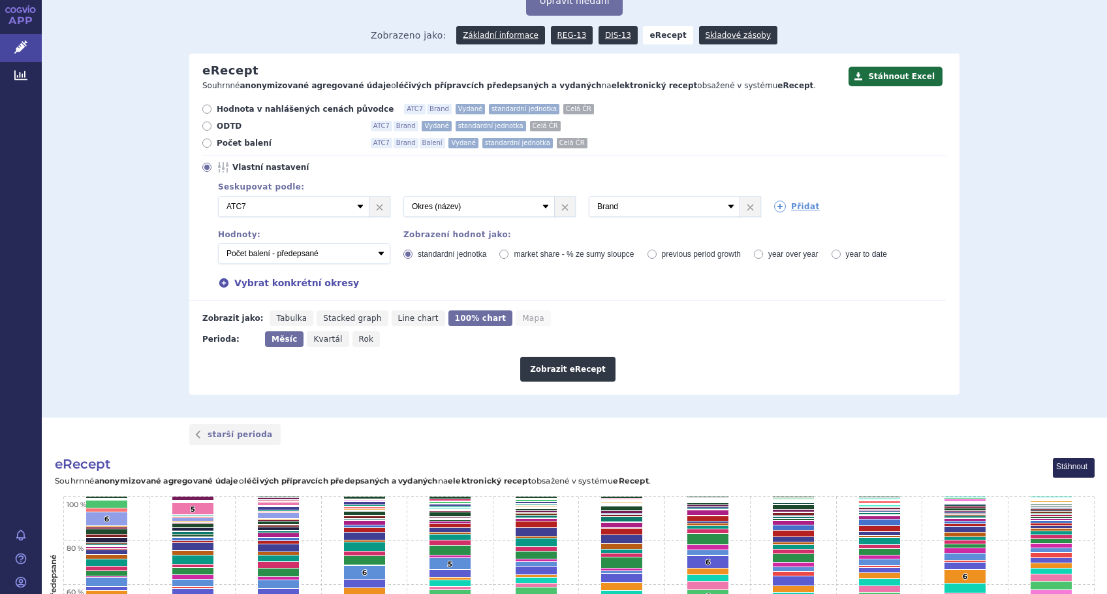
click at [832, 255] on label "year to date" at bounding box center [860, 254] width 56 height 10
click at [833, 255] on input "year to date" at bounding box center [837, 255] width 8 height 8
radio input "true"
click at [565, 371] on button "Zobrazit eRecept" at bounding box center [567, 369] width 95 height 25
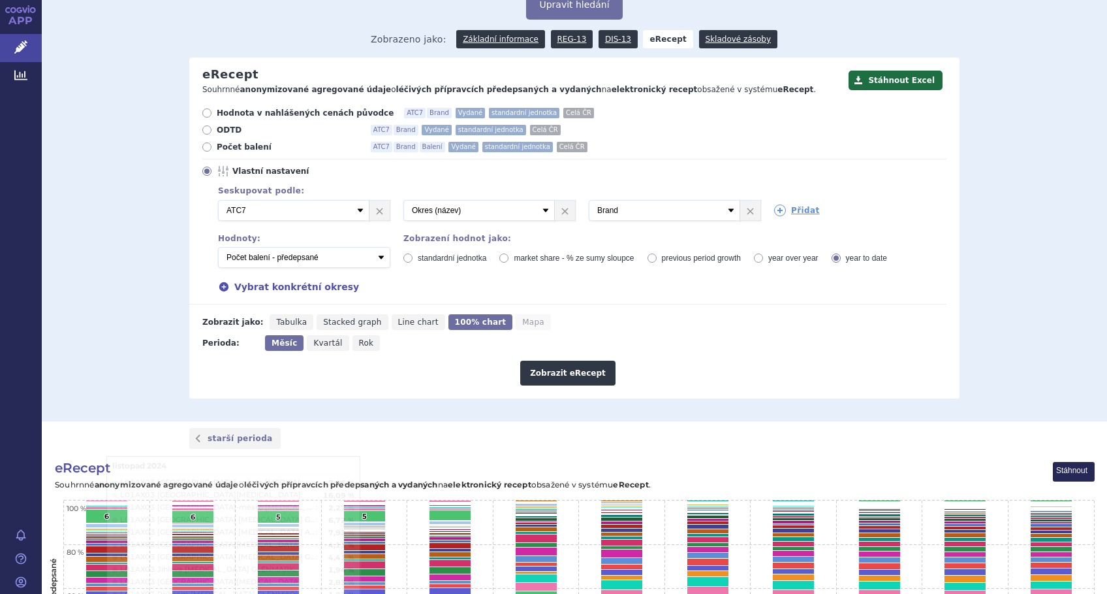
scroll to position [37, 0]
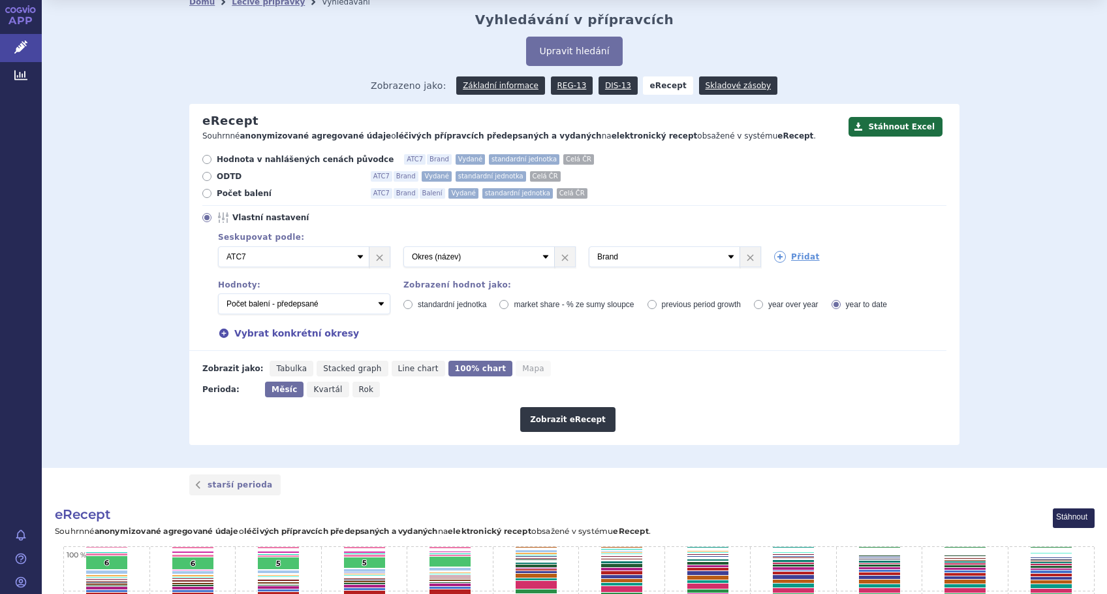
click at [398, 370] on span "Line chart" at bounding box center [418, 368] width 40 height 9
click at [392, 369] on input "Line chart" at bounding box center [396, 364] width 8 height 8
radio input "true"
click at [533, 419] on button "Zobrazit eRecept" at bounding box center [567, 419] width 95 height 25
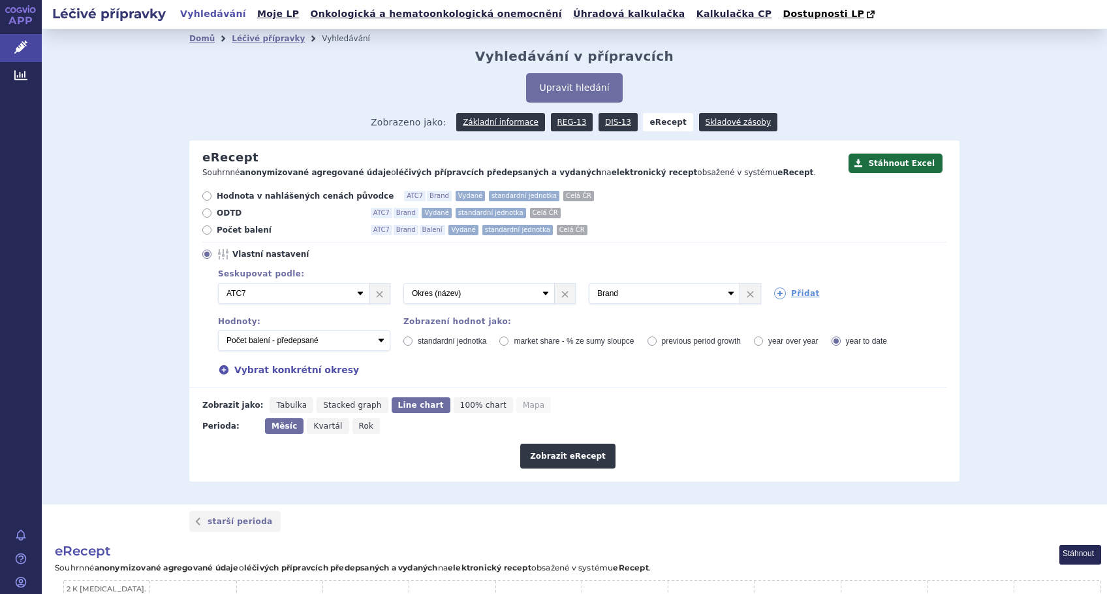
click at [443, 479] on div "Stáhnout Excel eRecept Souhrnné anonymizované agregované údaje o léčivých přípr…" at bounding box center [574, 310] width 771 height 341
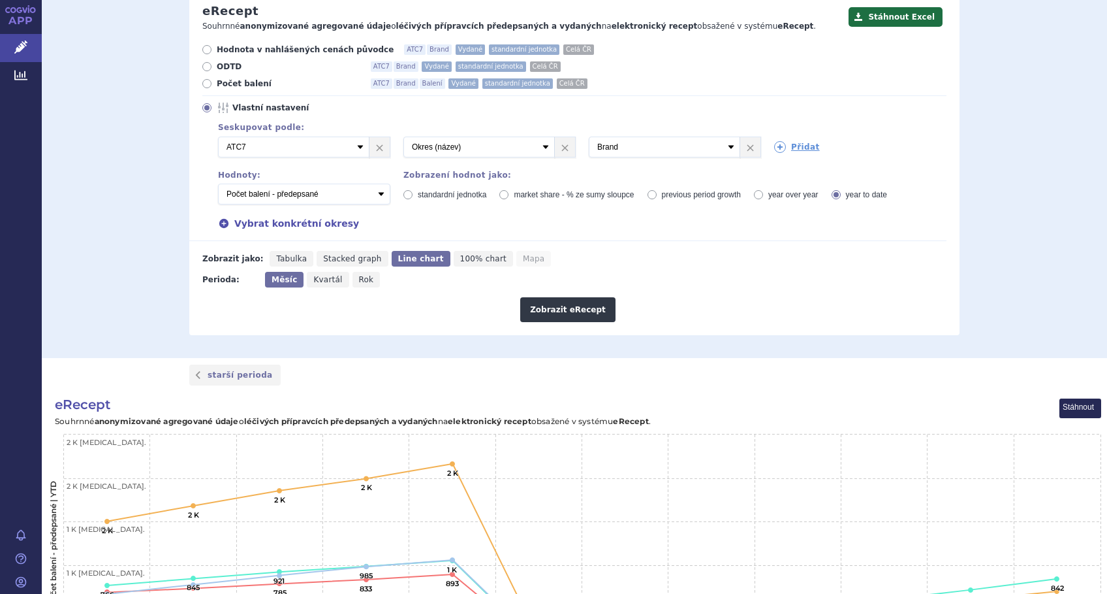
scroll to position [348, 0]
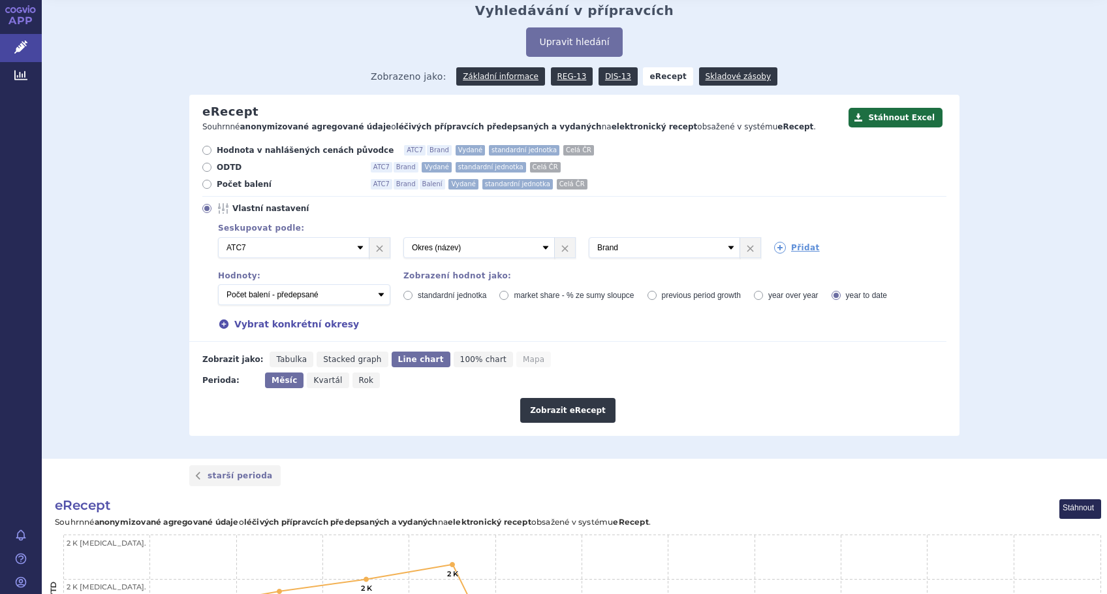
scroll to position [37, 0]
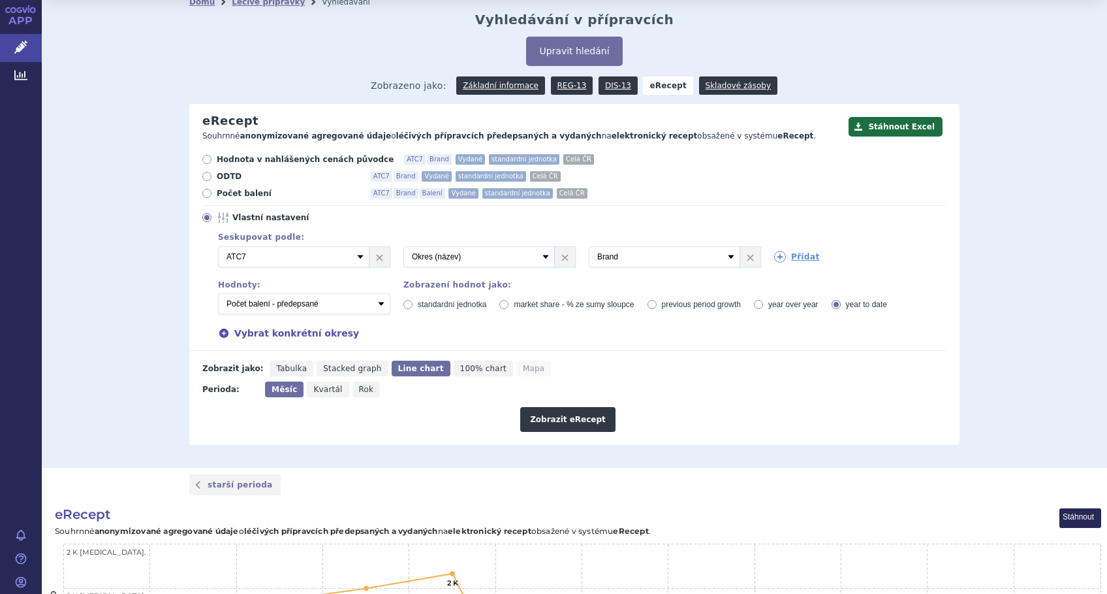
click at [276, 370] on span "Tabulka" at bounding box center [291, 368] width 31 height 9
click at [273, 369] on input "Tabulka" at bounding box center [274, 364] width 8 height 8
radio input "true"
click at [571, 417] on button "Zobrazit eRecept" at bounding box center [567, 419] width 95 height 25
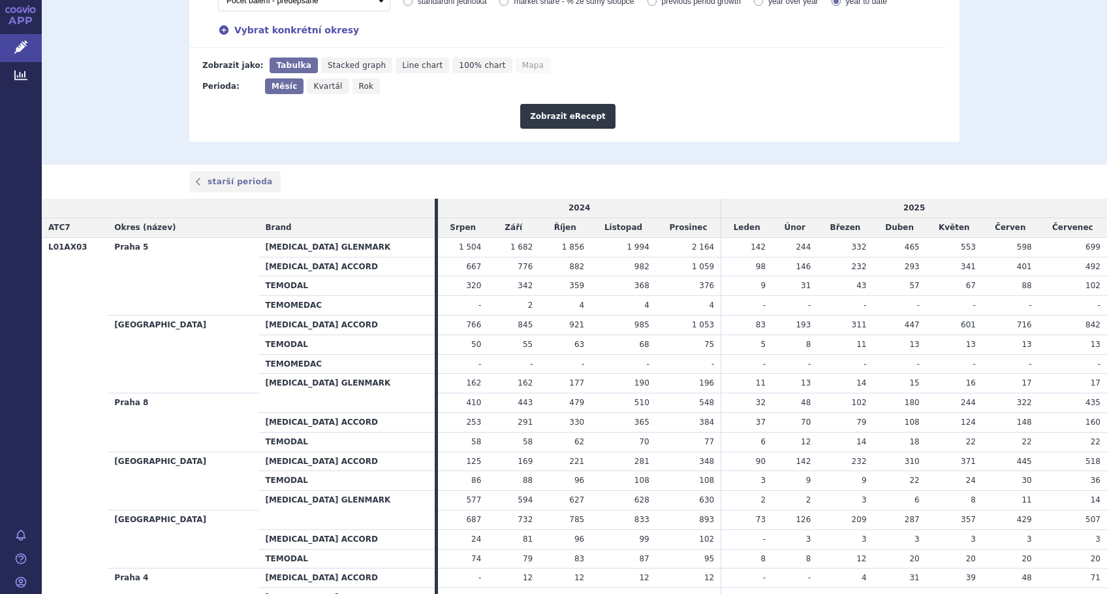
scroll to position [93, 0]
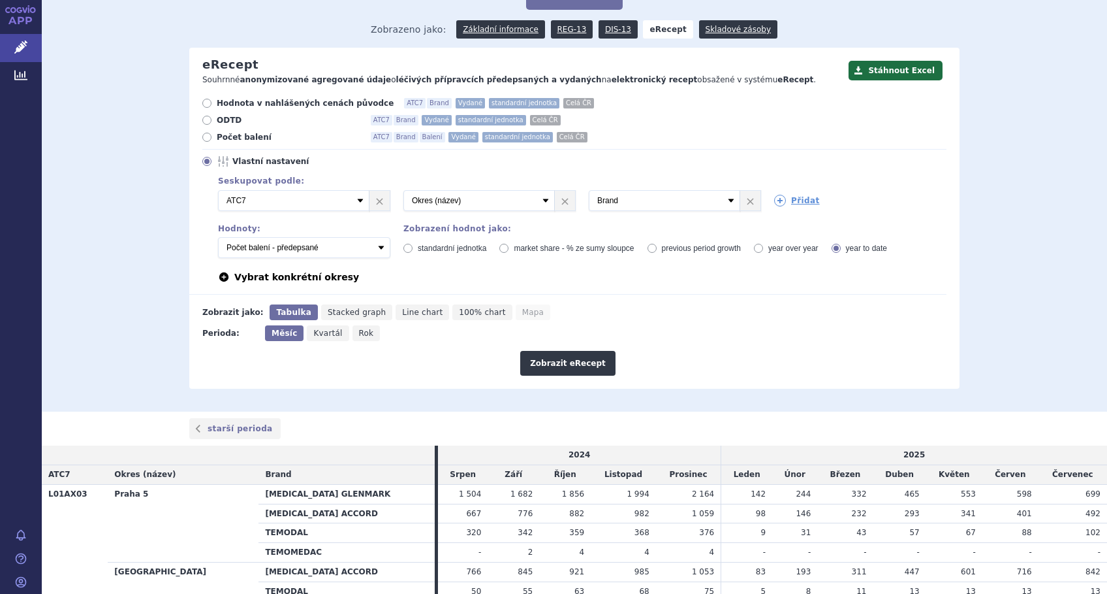
click at [218, 277] on icon at bounding box center [224, 277] width 12 height 12
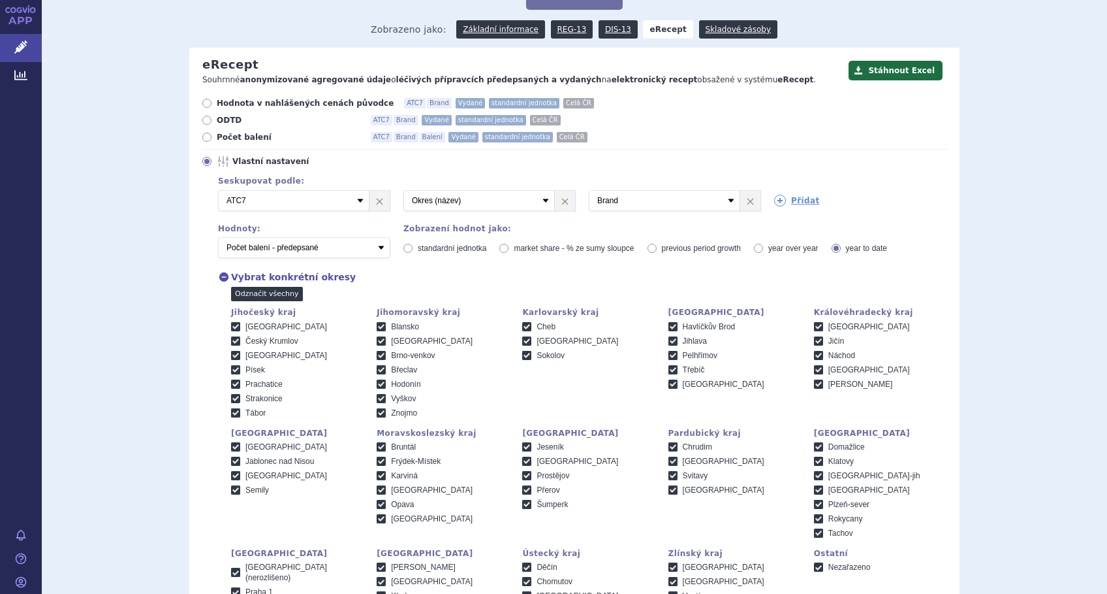
click at [232, 298] on link "Odznačit všechny" at bounding box center [267, 294] width 72 height 14
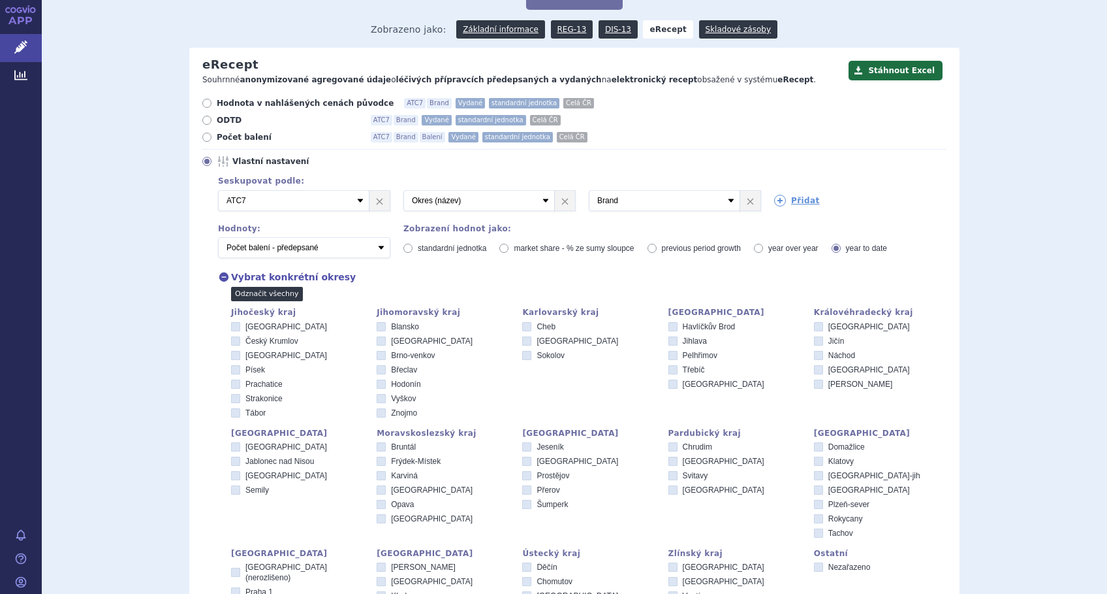
checkbox input "false"
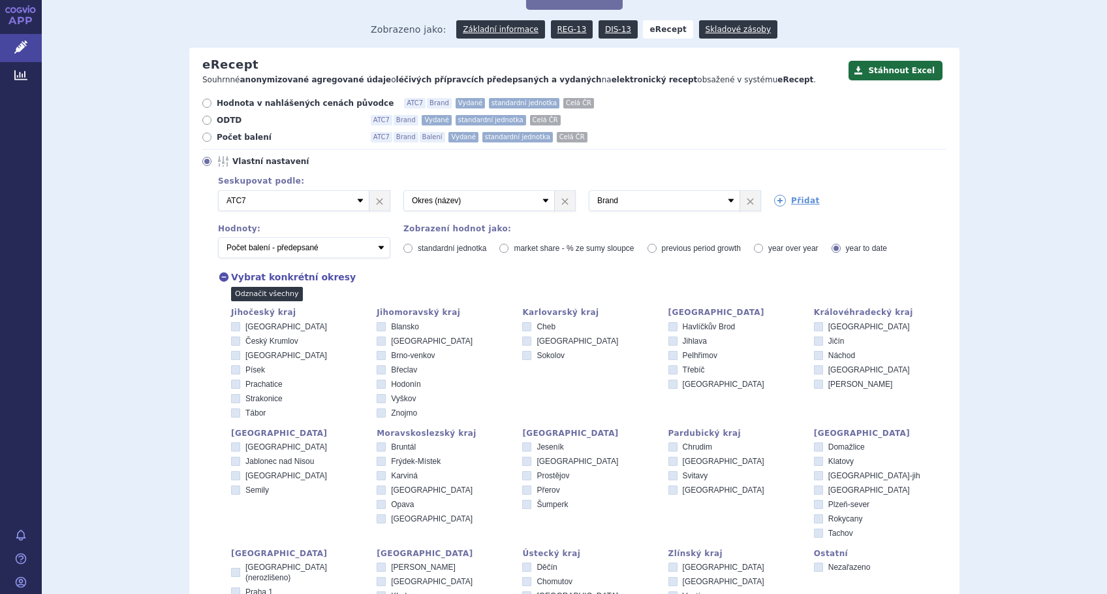
checkbox input "false"
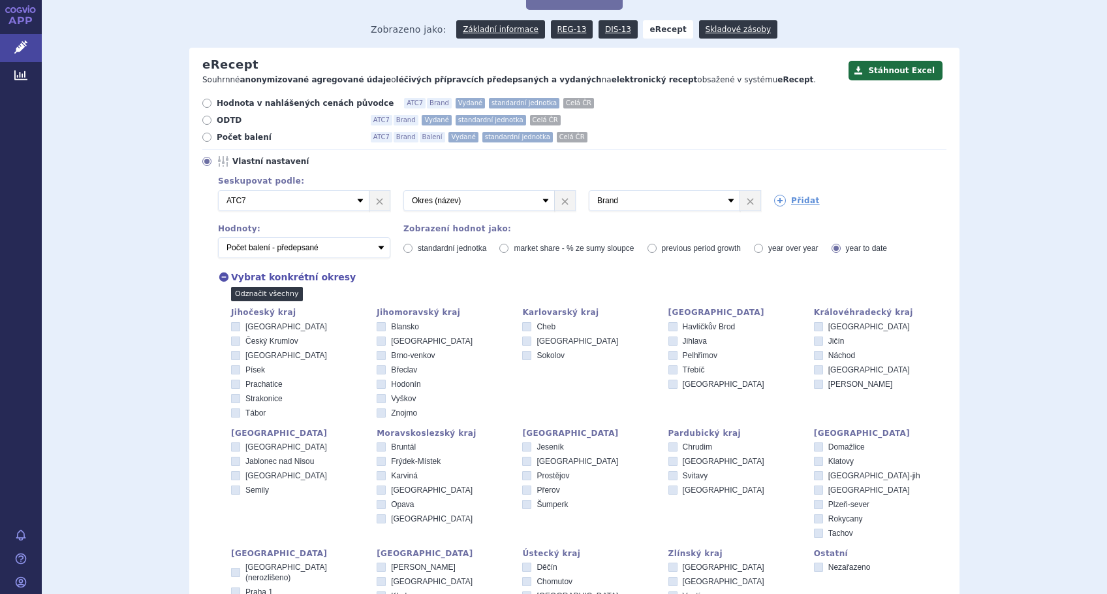
checkbox input "false"
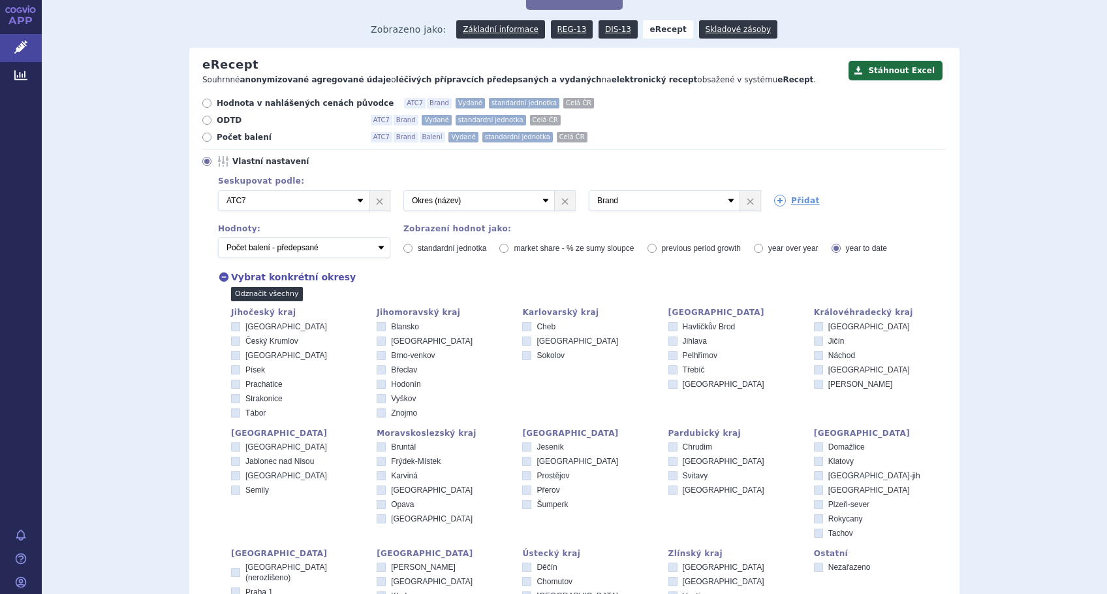
checkbox input "false"
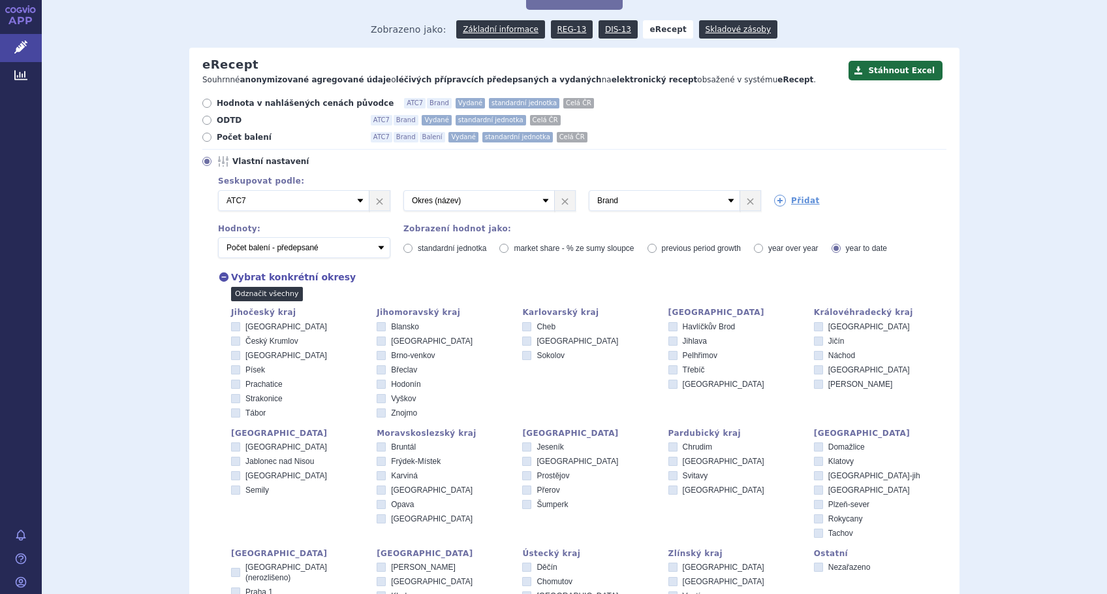
checkbox input "false"
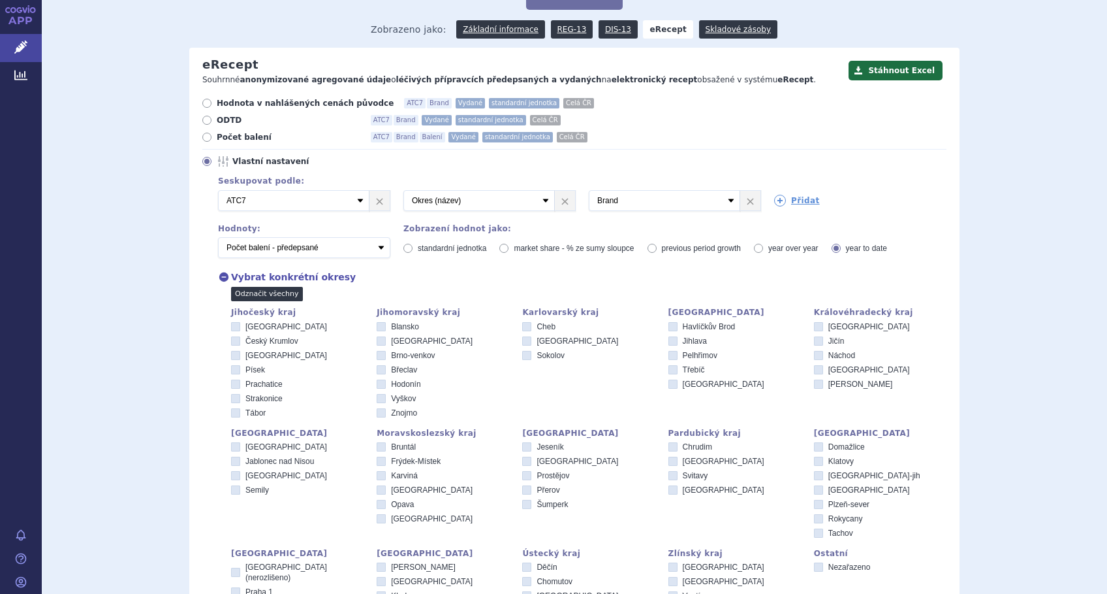
checkbox input "false"
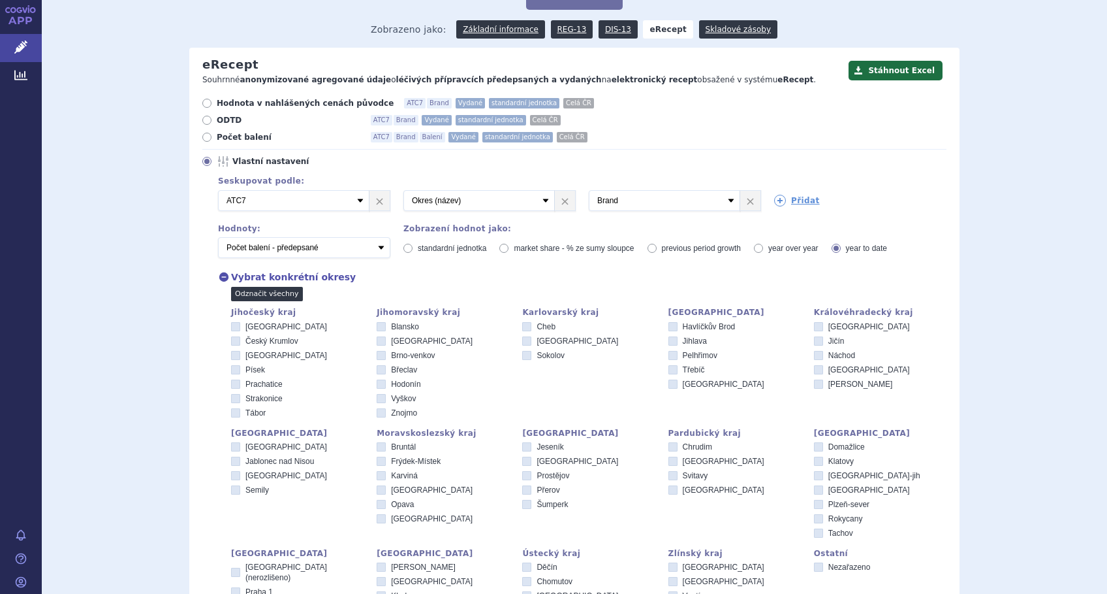
checkbox input "false"
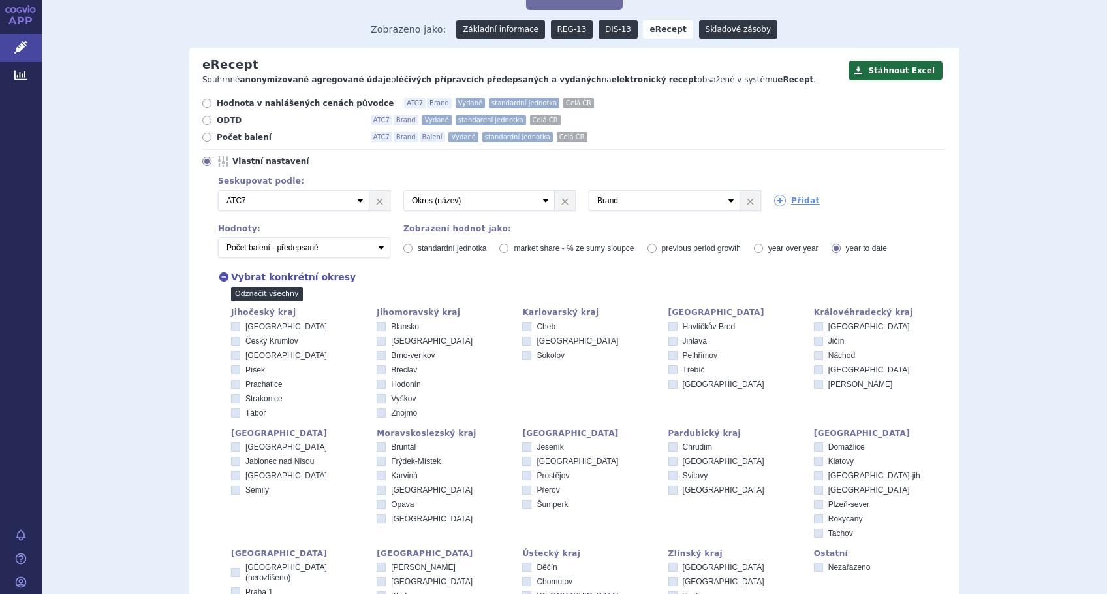
checkbox input "false"
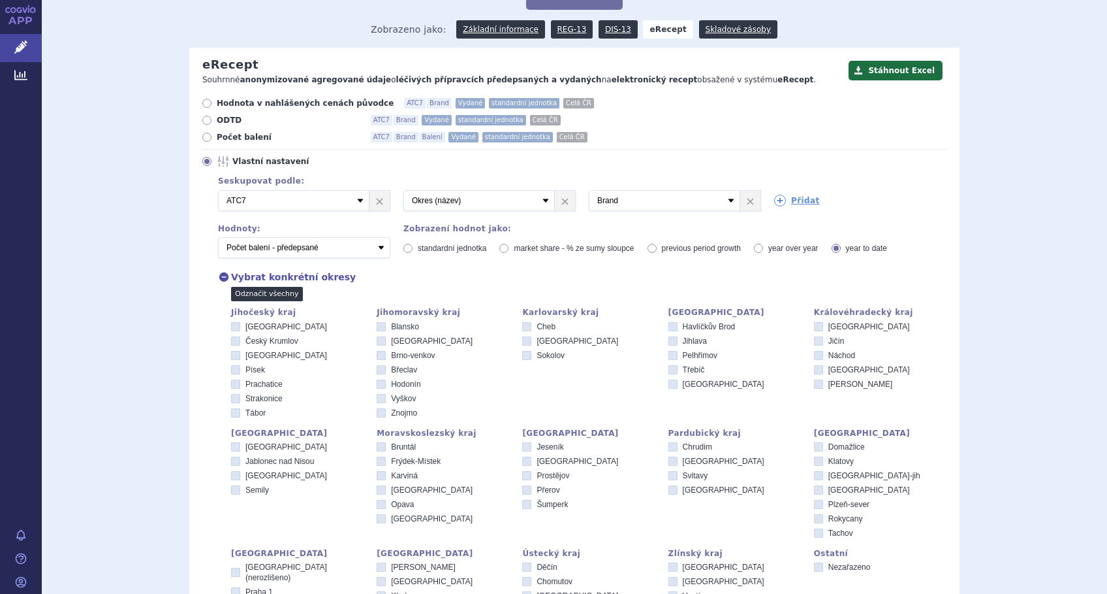
checkbox input "false"
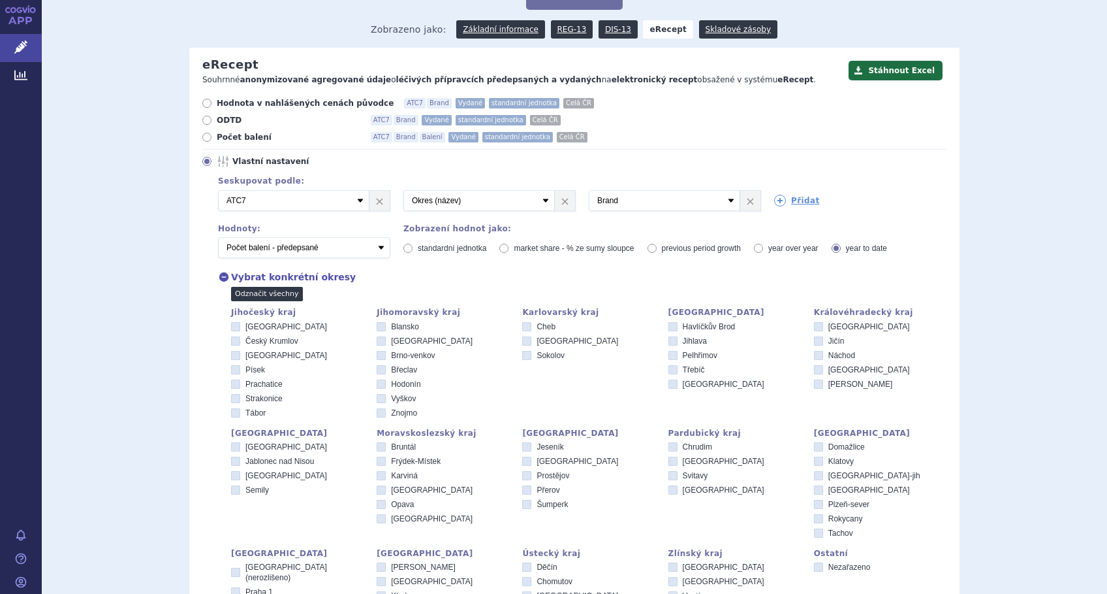
checkbox input "false"
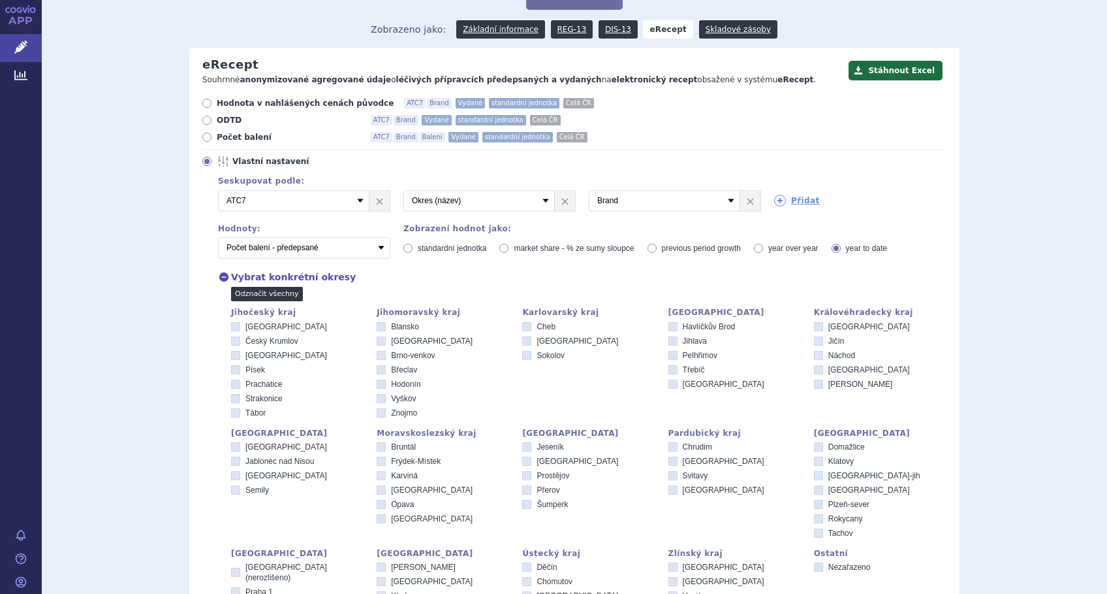
checkbox input "false"
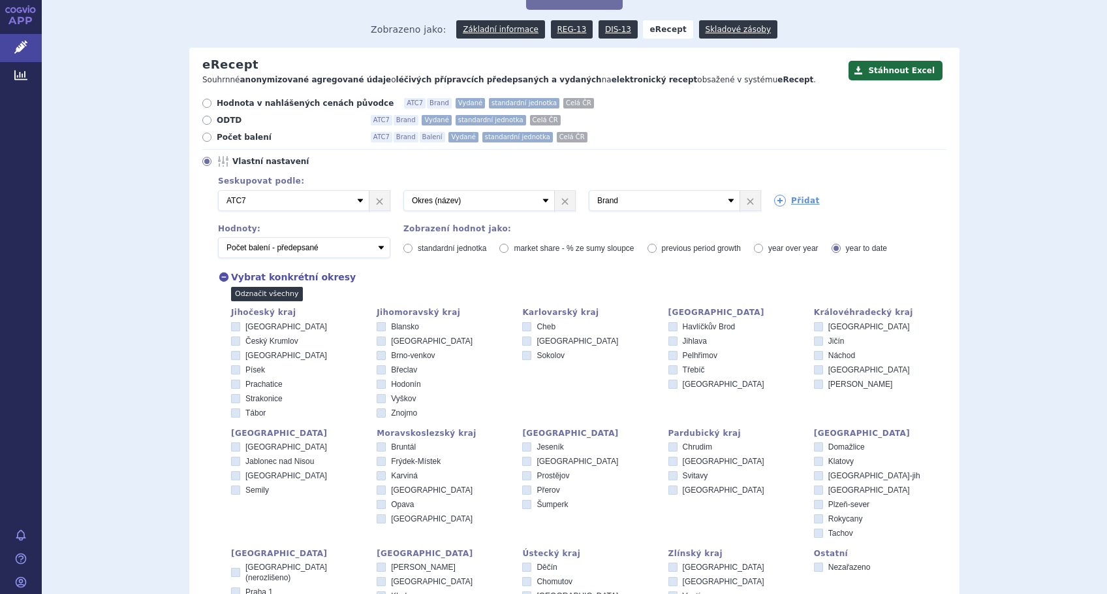
checkbox input "false"
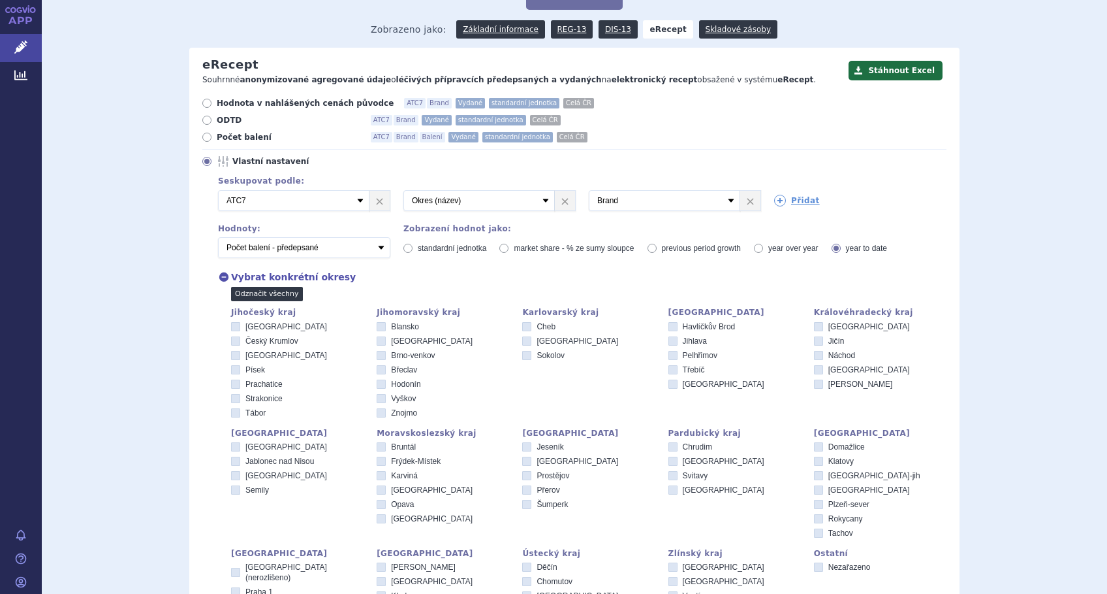
checkbox input "false"
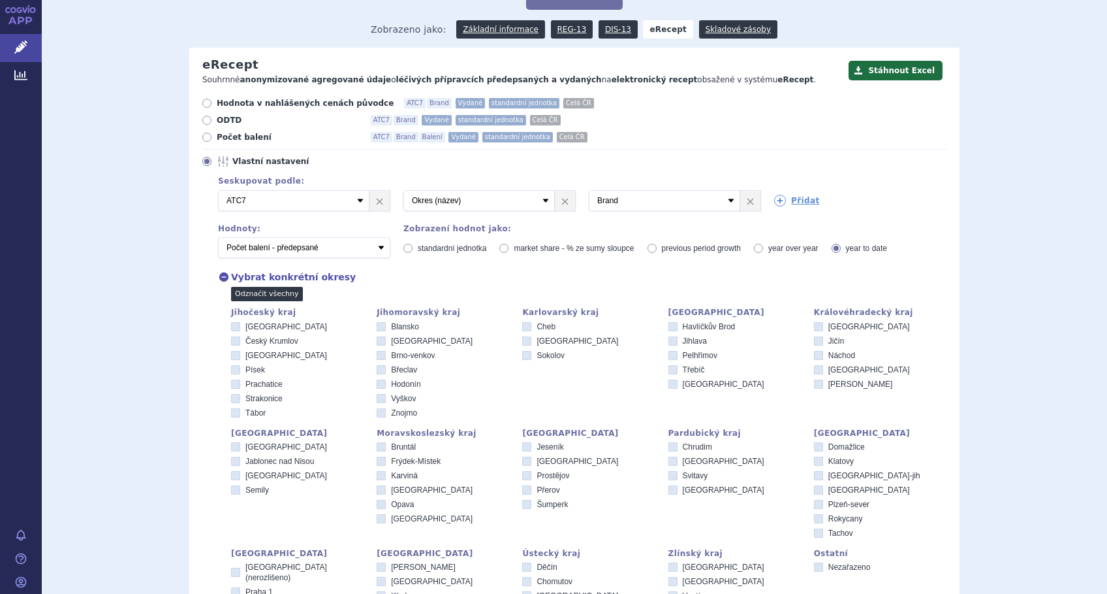
checkbox input "false"
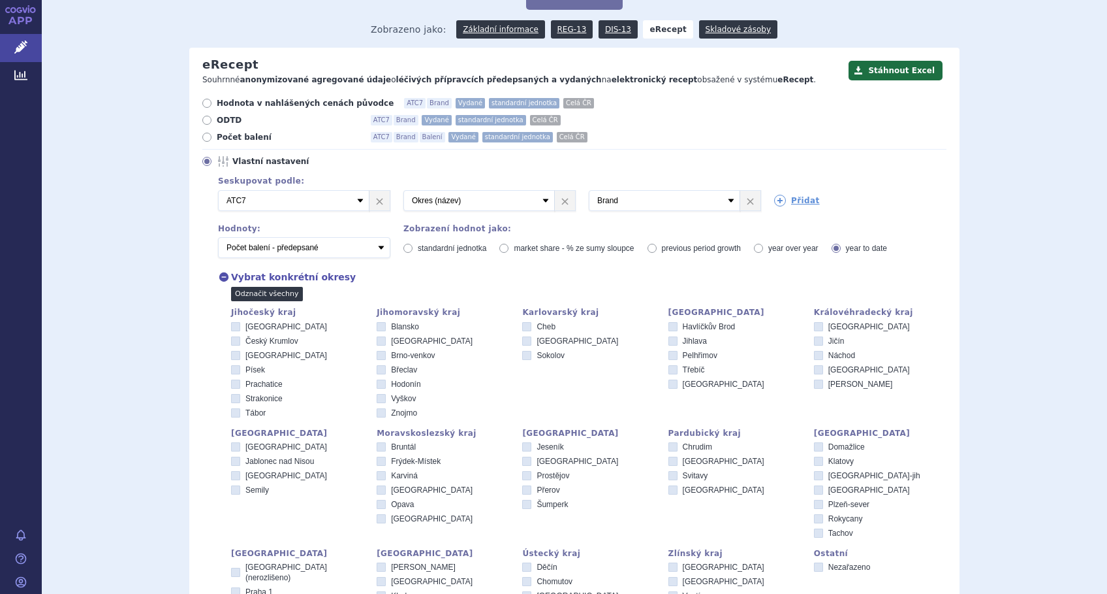
checkbox input "false"
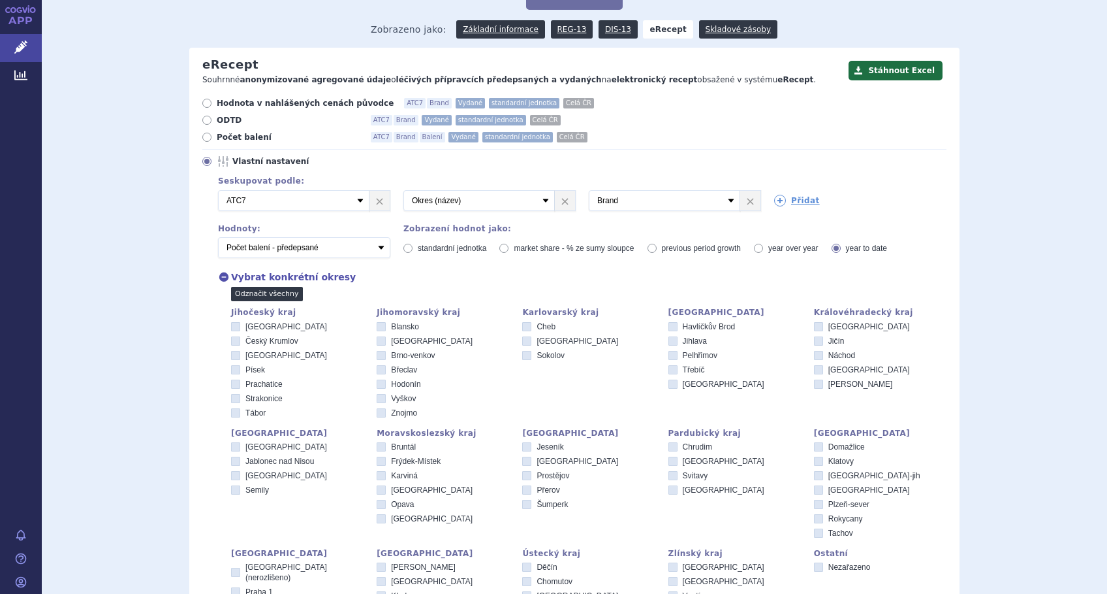
checkbox input "false"
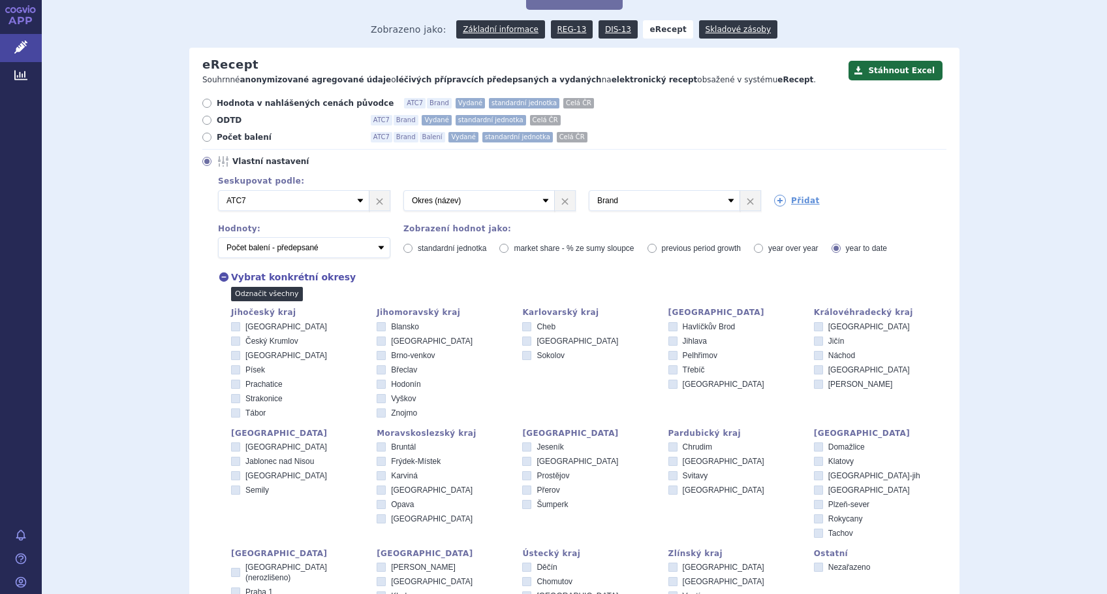
checkbox input "false"
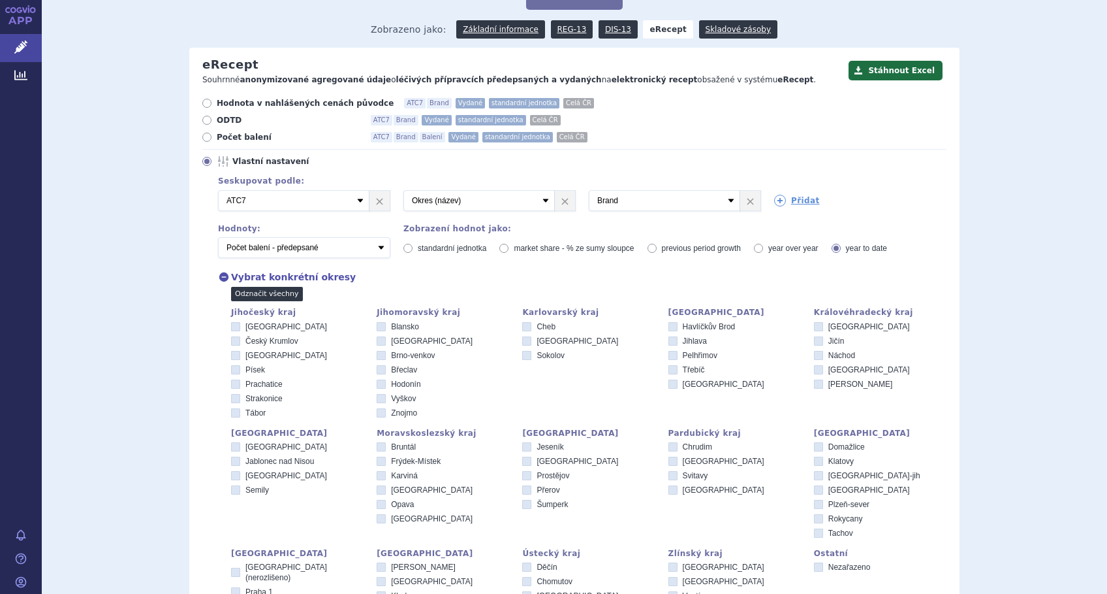
checkbox input "false"
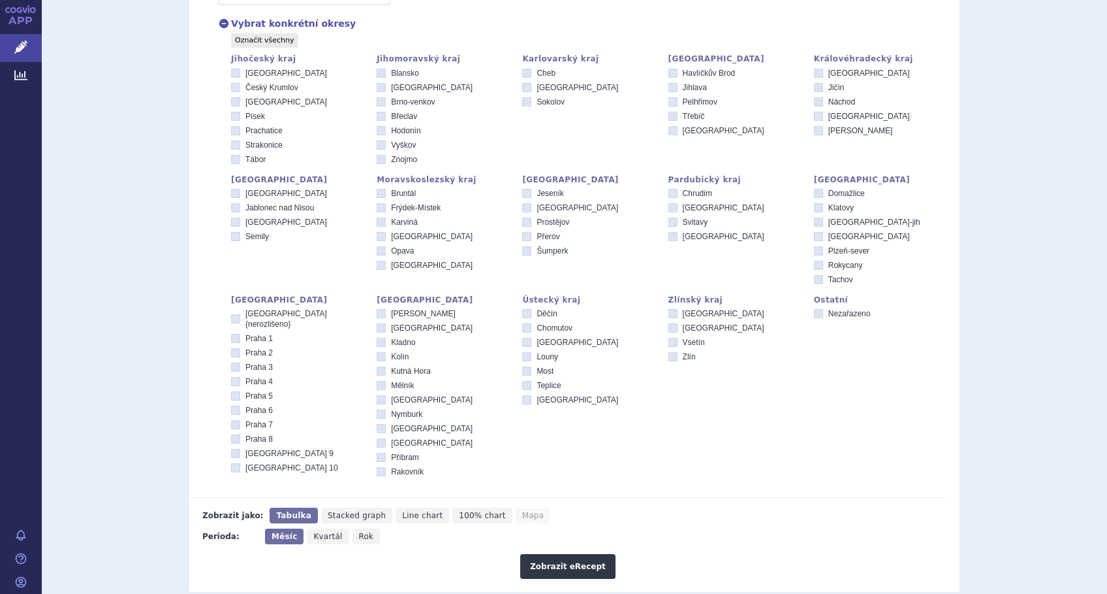
scroll to position [441, 0]
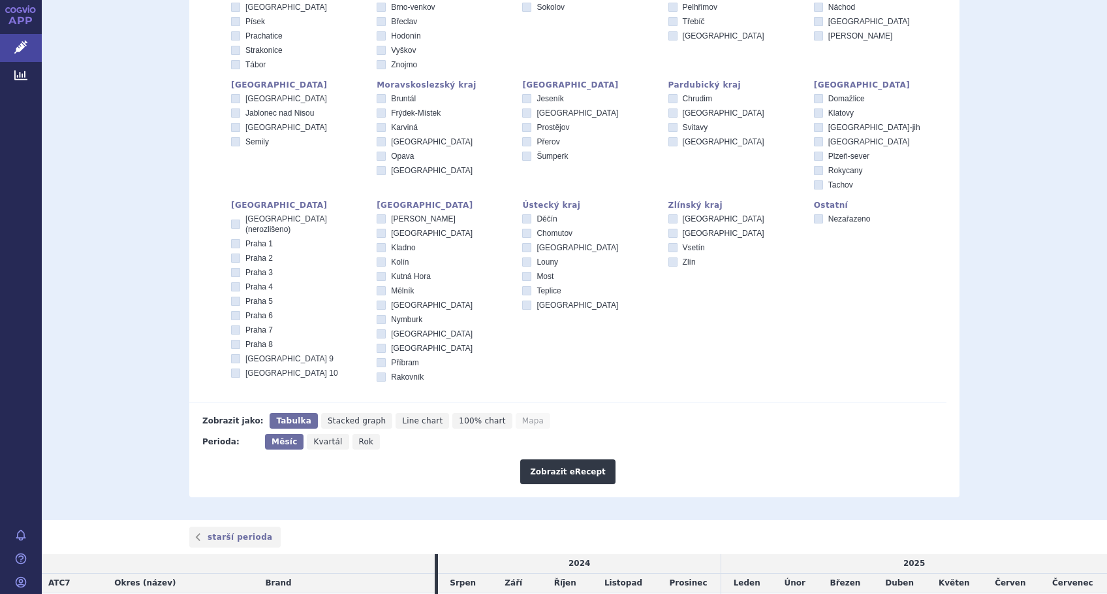
click at [257, 253] on div "[GEOGRAPHIC_DATA] (nerozlišeno) [GEOGRAPHIC_DATA] 1 [GEOGRAPHIC_DATA] 2 [GEOGRA…" at bounding box center [297, 296] width 133 height 165
click at [253, 253] on span "Praha 2" at bounding box center [259, 257] width 27 height 9
click at [241, 255] on input "Praha 2" at bounding box center [236, 259] width 8 height 8
checkbox input "true"
click at [554, 473] on button "Zobrazit eRecept" at bounding box center [567, 471] width 95 height 25
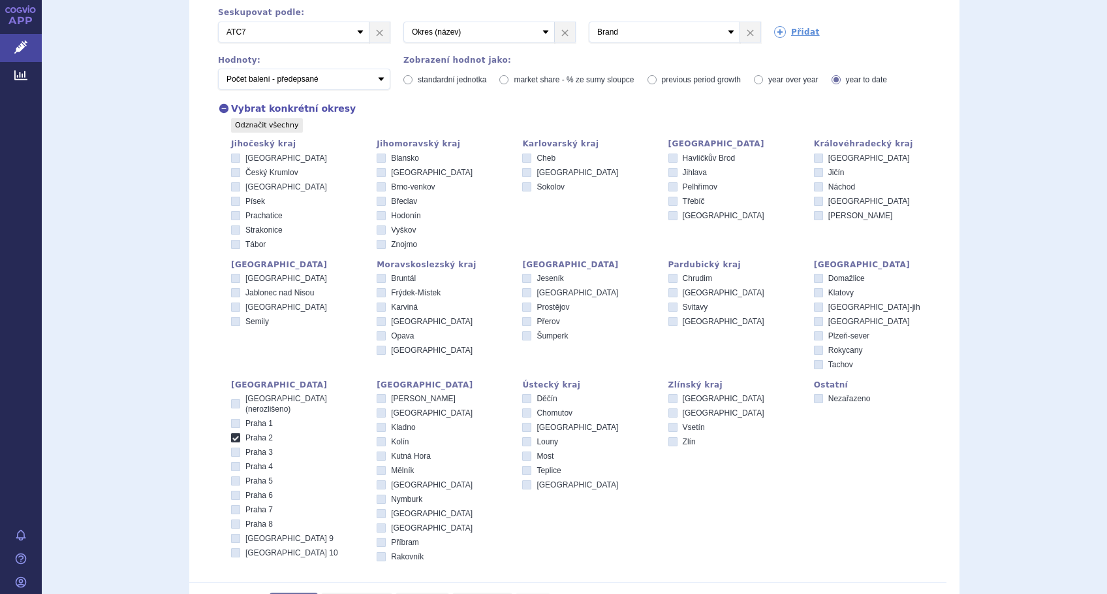
scroll to position [571, 0]
